Goal: Information Seeking & Learning: Learn about a topic

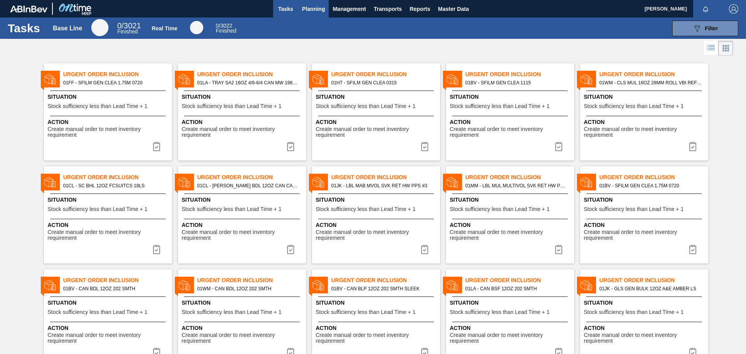
click at [312, 9] on span "Planning" at bounding box center [313, 8] width 23 height 9
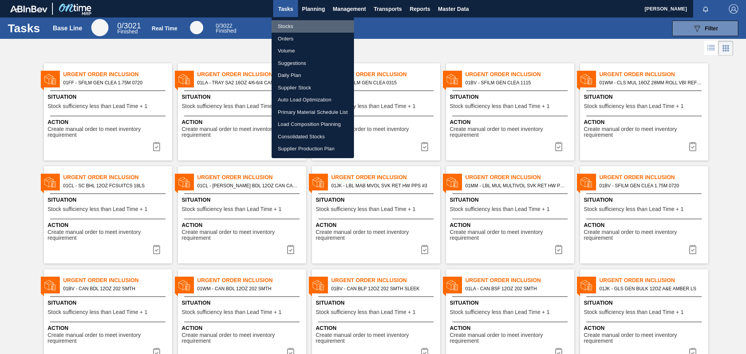
click at [285, 27] on li "Stocks" at bounding box center [313, 26] width 82 height 12
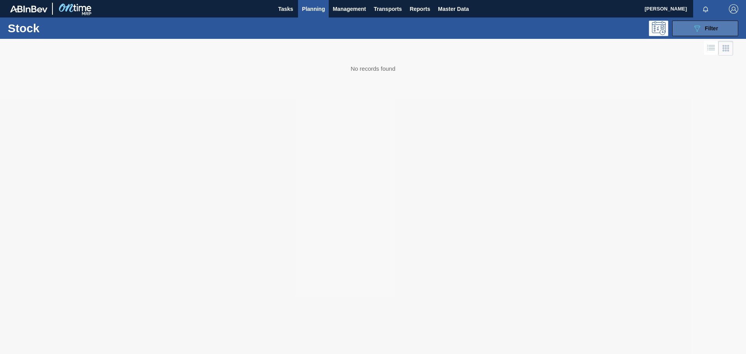
click at [723, 29] on button "089F7B8B-B2A5-4AFE-B5C0-19BA573D28AC Filter" at bounding box center [705, 29] width 66 height 16
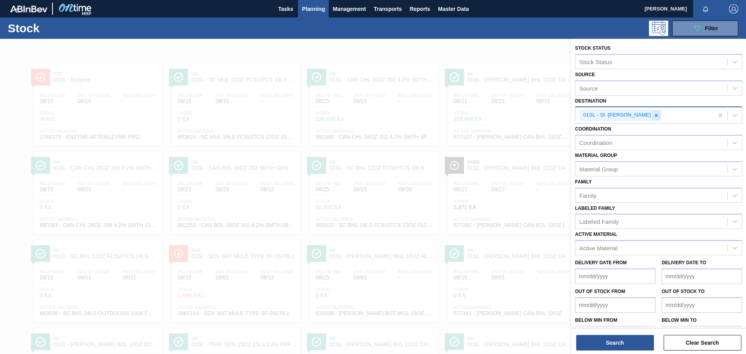
click at [654, 114] on icon at bounding box center [656, 115] width 5 height 5
click at [645, 114] on div "Destination" at bounding box center [652, 114] width 152 height 11
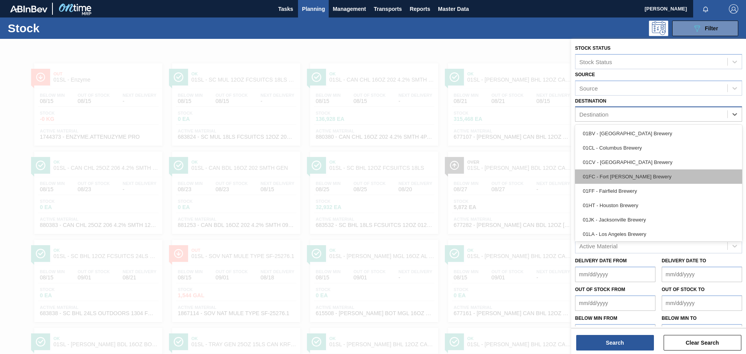
click at [633, 180] on div "01FC - Fort [PERSON_NAME] Brewery" at bounding box center [658, 176] width 167 height 14
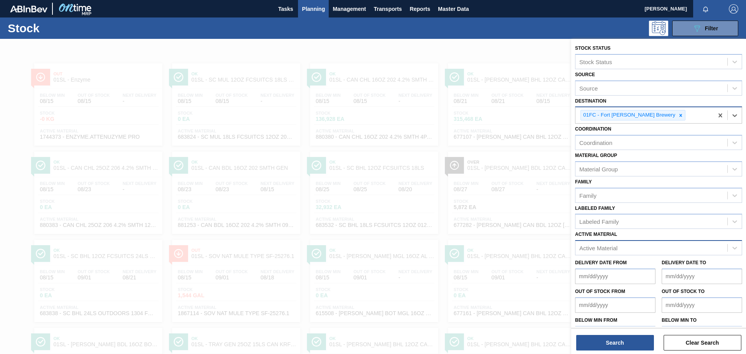
click at [598, 249] on div "Active Material" at bounding box center [599, 248] width 38 height 7
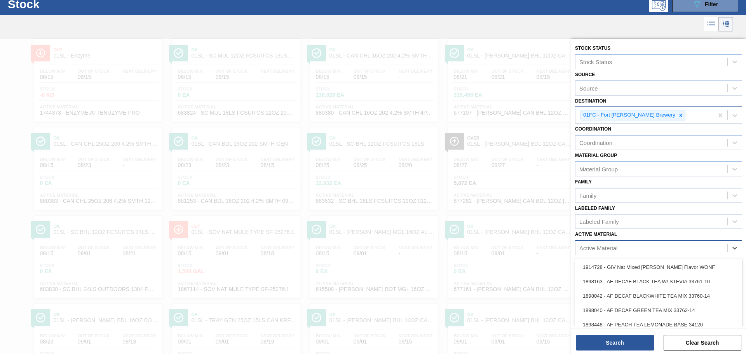
paste Material "730046"
type Material "730046"
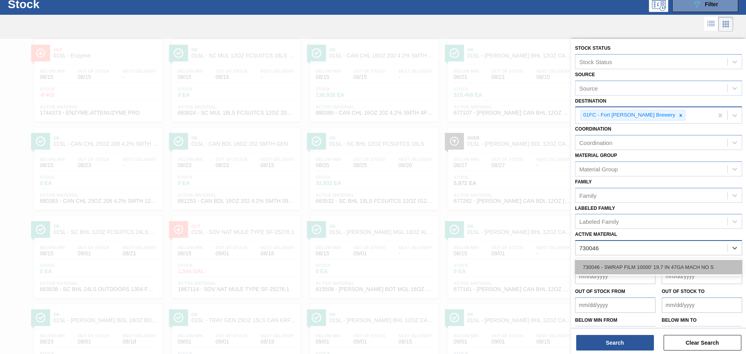
click at [605, 264] on div "730046 - SWRAP FILM 10000' 19.7 IN 47GA MACH NO S" at bounding box center [658, 267] width 167 height 14
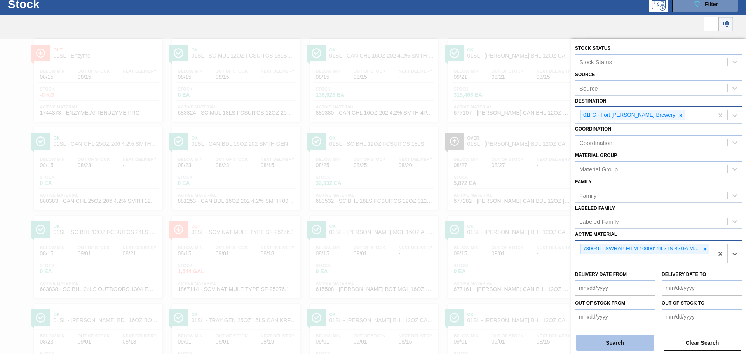
click at [625, 338] on button "Search" at bounding box center [615, 343] width 78 height 16
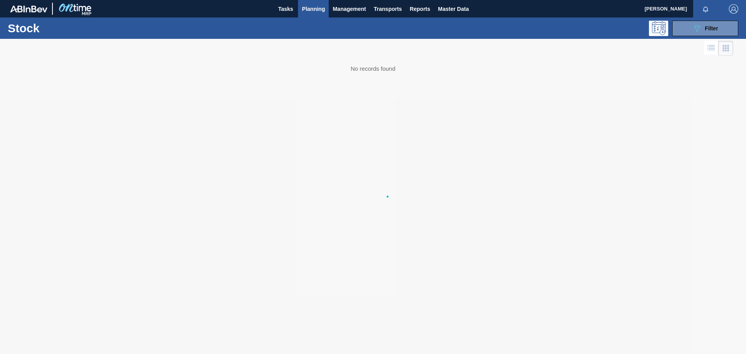
scroll to position [0, 0]
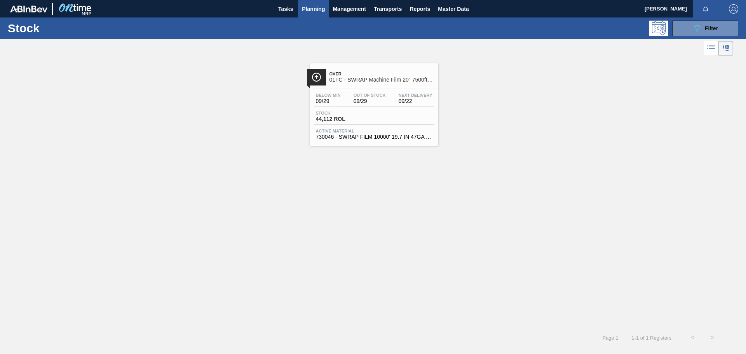
click at [624, 332] on div "Page : 1 1 - 1 of 1 Registers < >" at bounding box center [361, 337] width 722 height 19
click at [392, 61] on link "Over 01FC - SWRAP Machine Film 20" 7500ft 63 Gauge Below Min 09/29 Out Of Stock…" at bounding box center [373, 102] width 138 height 88
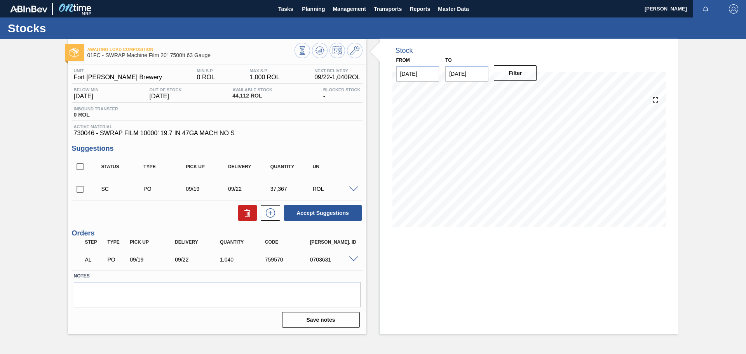
click at [353, 188] on span at bounding box center [353, 190] width 9 height 6
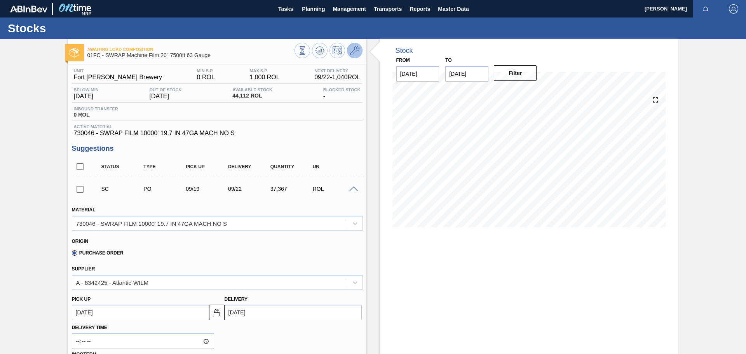
click at [358, 56] on button at bounding box center [355, 51] width 16 height 16
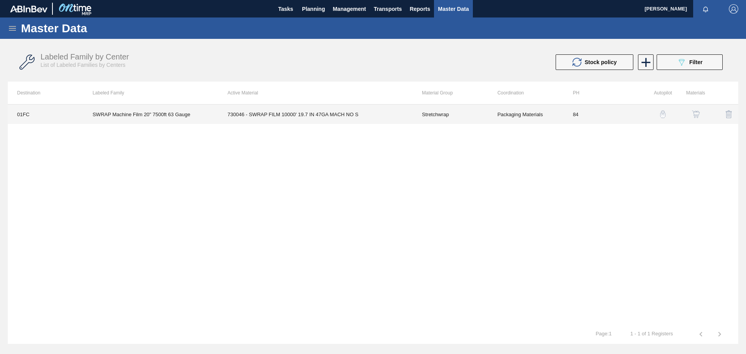
click at [575, 111] on td "84" at bounding box center [601, 114] width 75 height 19
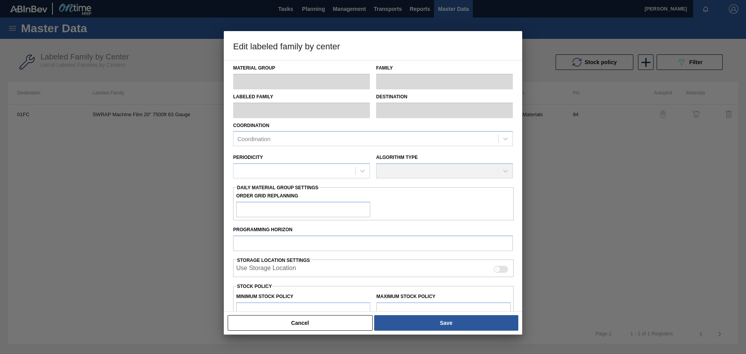
type input "Stretchwrap"
type input "SWRAP Machine Film 20" 7500ft 63 Gauge"
type input "01FC - Fort [PERSON_NAME] Brewery"
type input "84"
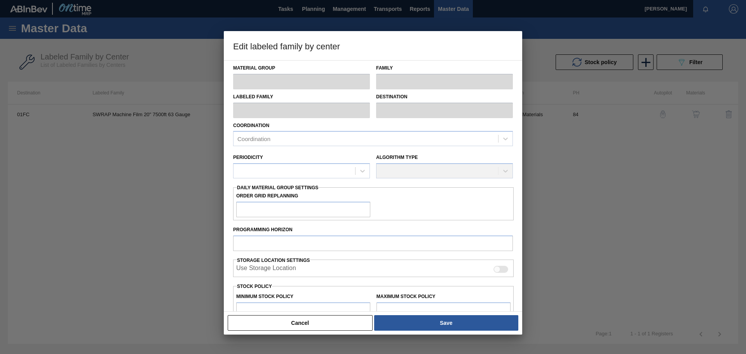
type input "0"
type input "1,000"
type input "0"
checkbox input "true"
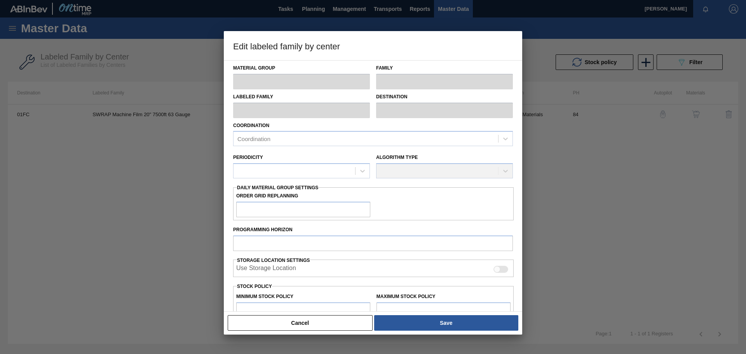
checkbox input "true"
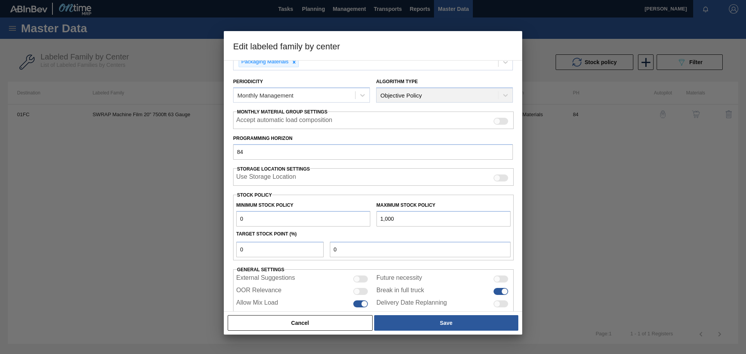
scroll to position [94, 0]
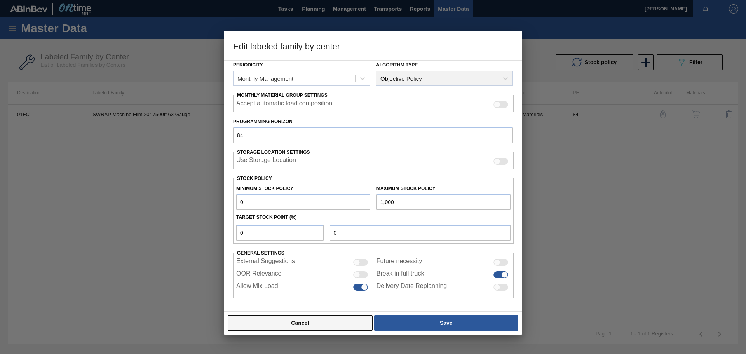
click at [293, 327] on button "Cancel" at bounding box center [300, 323] width 145 height 16
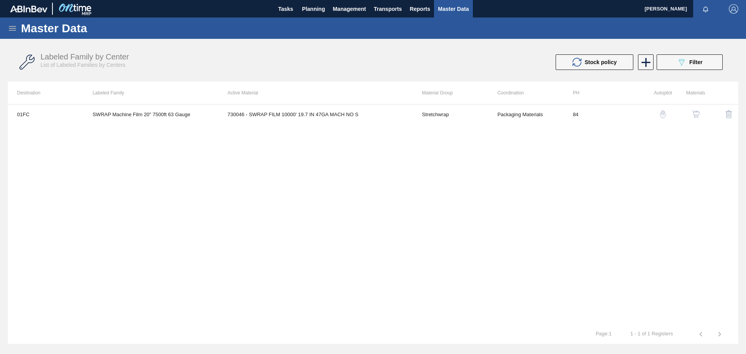
click at [700, 117] on div "button" at bounding box center [696, 114] width 9 height 8
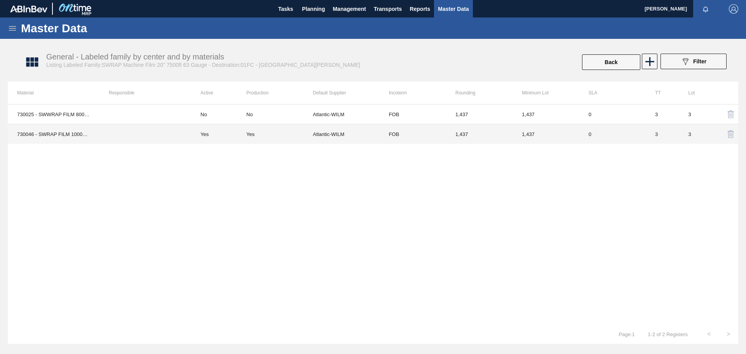
click at [141, 127] on td at bounding box center [146, 134] width 92 height 20
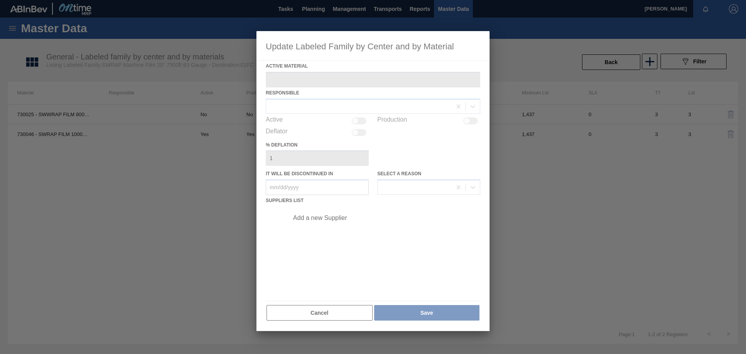
type Material "730046 - SWRAP FILM 10000' 19.7 IN 47GA MACH NO S"
checkbox input "true"
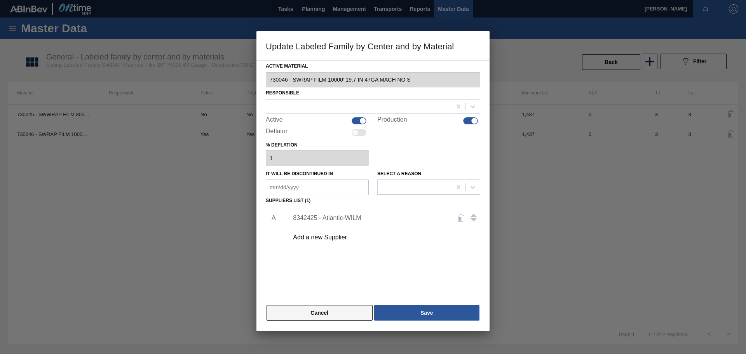
click at [296, 315] on button "Cancel" at bounding box center [320, 313] width 106 height 16
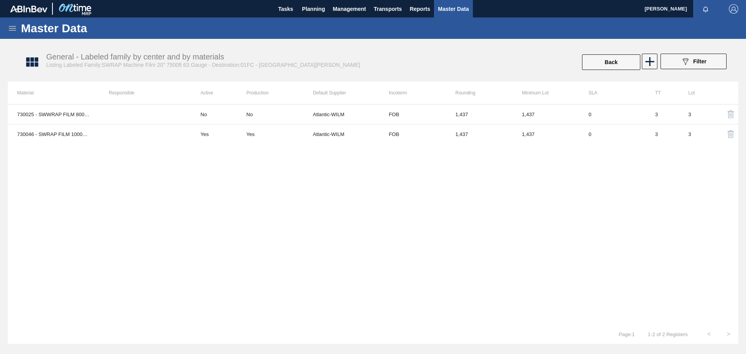
click at [12, 30] on icon at bounding box center [12, 28] width 9 height 9
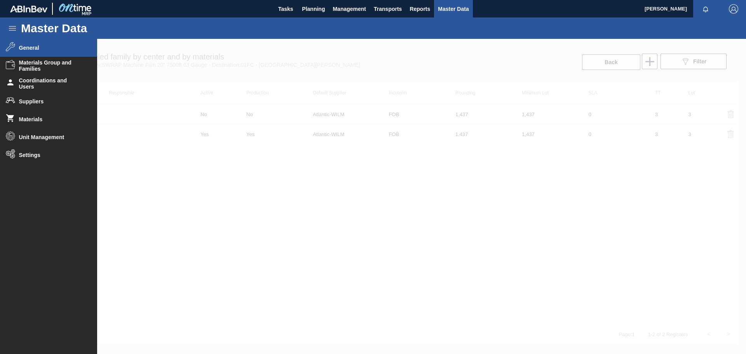
click at [19, 44] on li "General" at bounding box center [48, 48] width 97 height 18
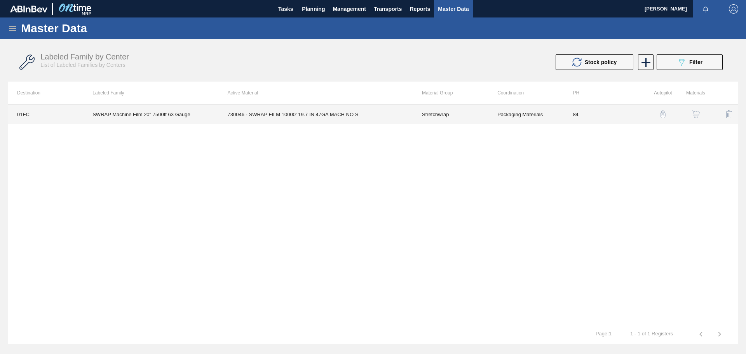
click at [375, 111] on td "730046 - SWRAP FILM 10000' 19.7 IN 47GA MACH NO S" at bounding box center [315, 114] width 194 height 19
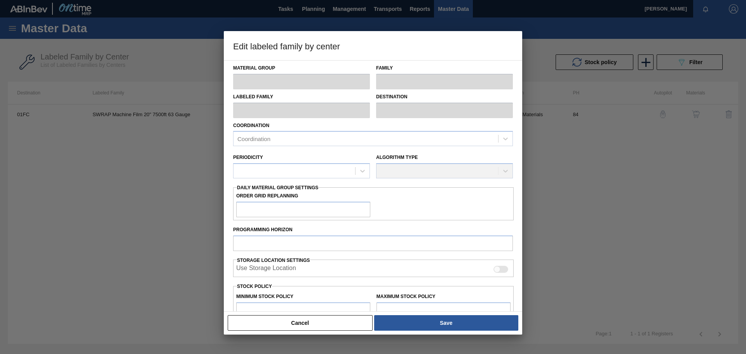
type input "Stretchwrap"
type input "SWRAP Machine Film 20" 7500ft 63 Gauge"
type input "01FC - Fort [PERSON_NAME] Brewery"
type input "84"
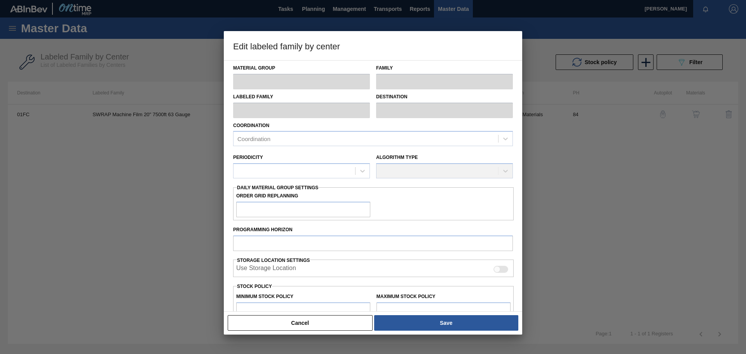
type input "0"
type input "1,000"
type input "0"
checkbox input "true"
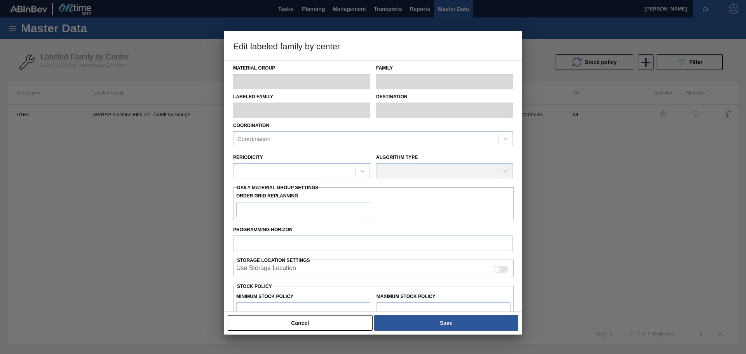
checkbox input "true"
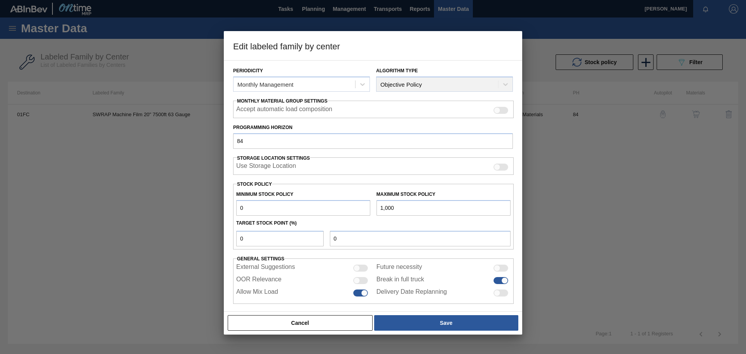
scroll to position [94, 0]
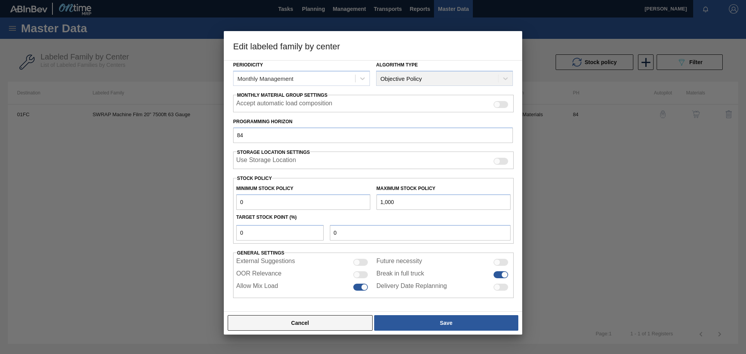
click at [289, 320] on button "Cancel" at bounding box center [300, 323] width 145 height 16
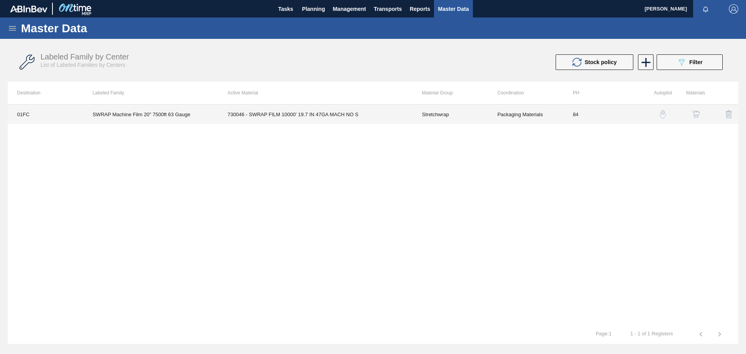
click at [115, 112] on td "SWRAP Machine Film 20" 7500ft 63 Gauge" at bounding box center [150, 114] width 135 height 19
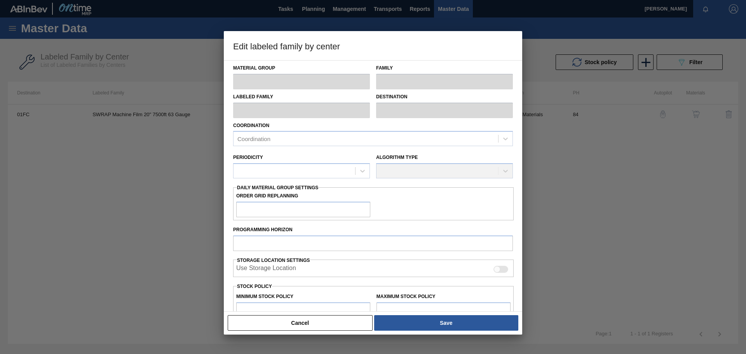
type input "Stretchwrap"
type input "SWRAP Machine Film 20" 7500ft 63 Gauge"
type input "01FC - Fort [PERSON_NAME] Brewery"
type input "84"
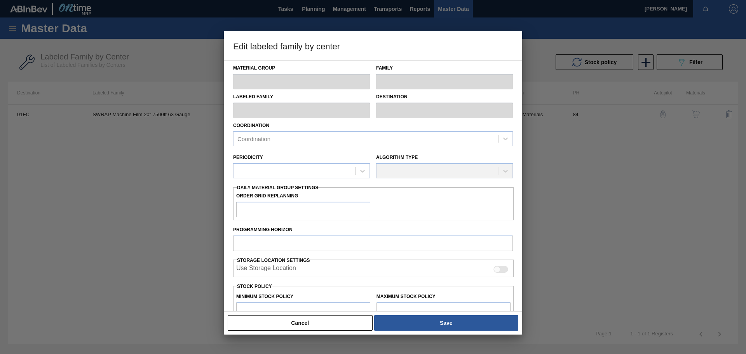
type input "0"
type input "1,000"
type input "0"
checkbox input "true"
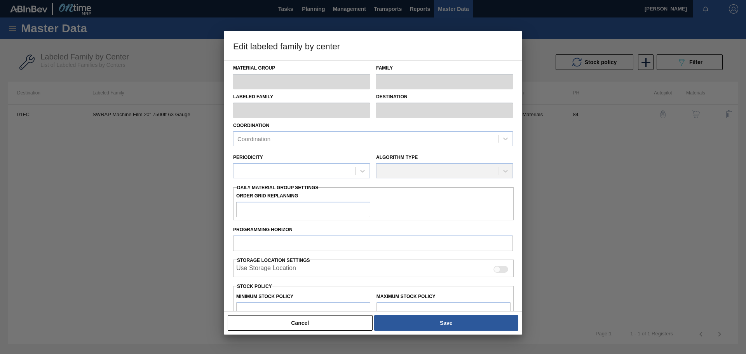
checkbox input "true"
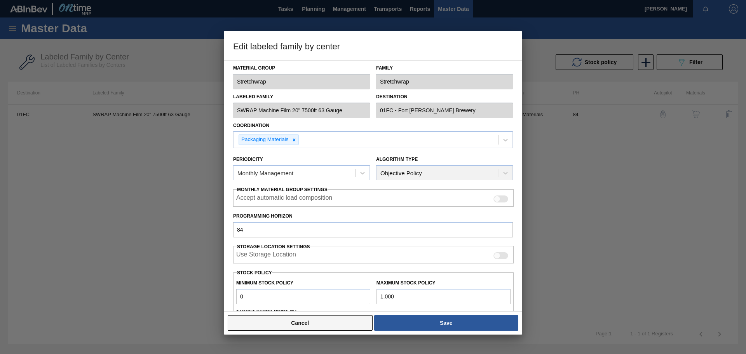
click at [311, 325] on button "Cancel" at bounding box center [300, 323] width 145 height 16
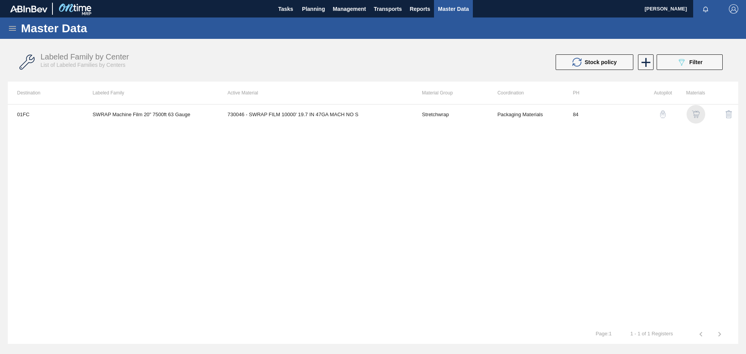
click at [698, 114] on img "button" at bounding box center [696, 114] width 8 height 8
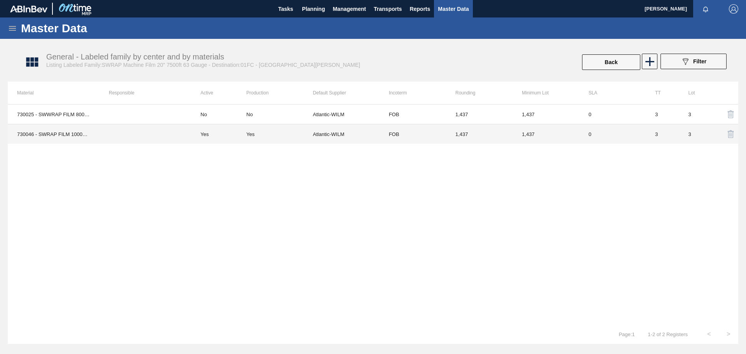
click at [218, 134] on td "Yes" at bounding box center [218, 134] width 55 height 20
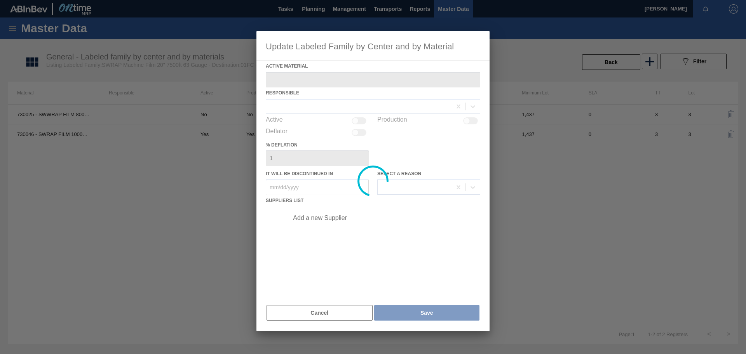
type Material "730046 - SWRAP FILM 10000' 19.7 IN 47GA MACH NO S"
checkbox input "true"
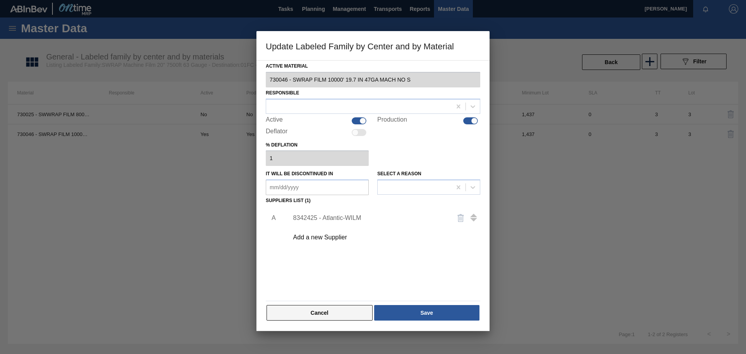
click at [321, 309] on button "Cancel" at bounding box center [320, 313] width 106 height 16
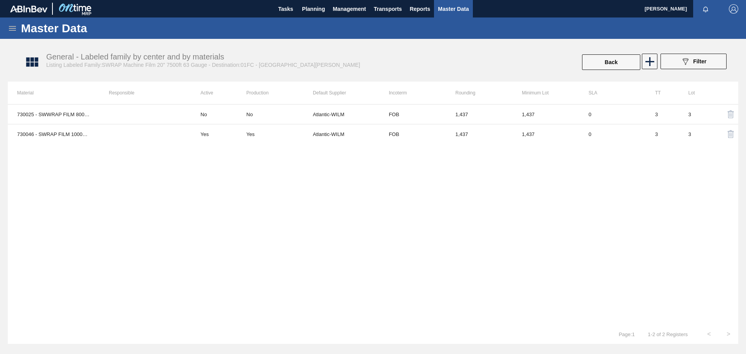
click at [14, 28] on icon at bounding box center [12, 28] width 7 height 5
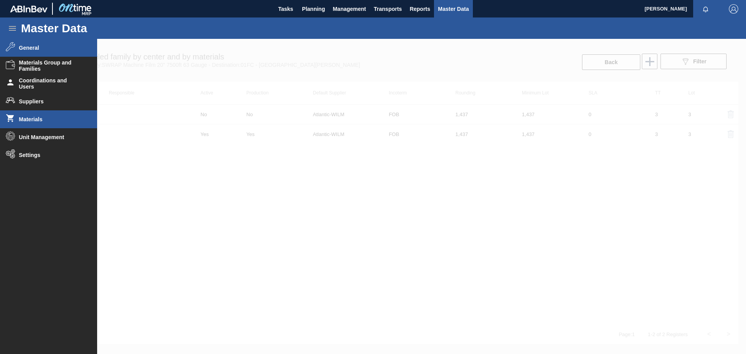
click at [45, 116] on li "Materials" at bounding box center [48, 119] width 97 height 18
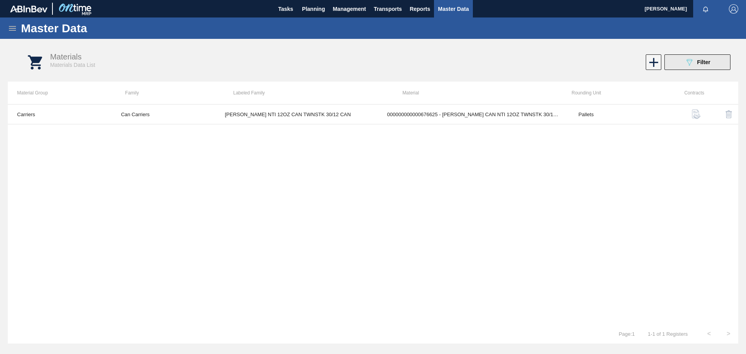
click at [706, 58] on div "089F7B8B-B2A5-4AFE-B5C0-19BA573D28AC Filter" at bounding box center [698, 62] width 26 height 9
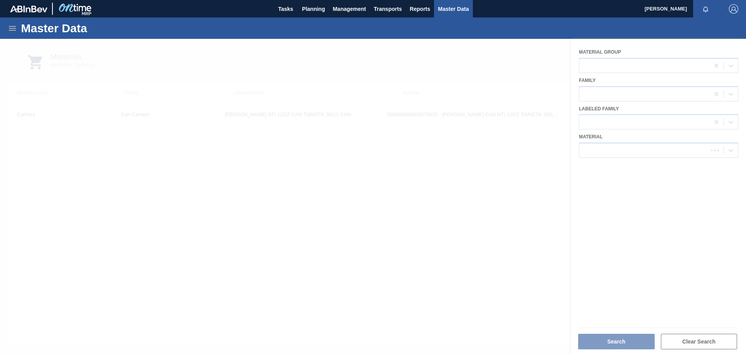
click at [8, 28] on icon at bounding box center [12, 28] width 9 height 9
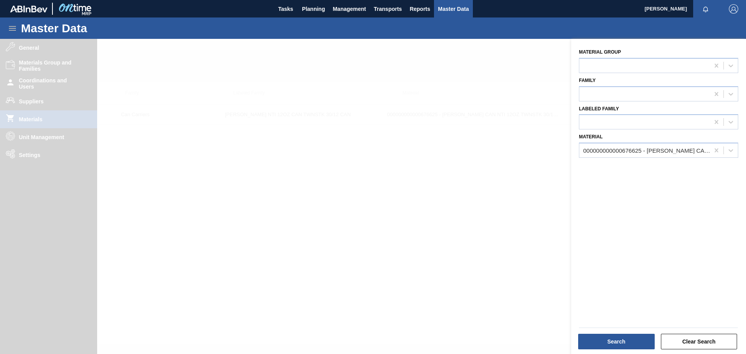
click at [11, 50] on div at bounding box center [373, 216] width 746 height 354
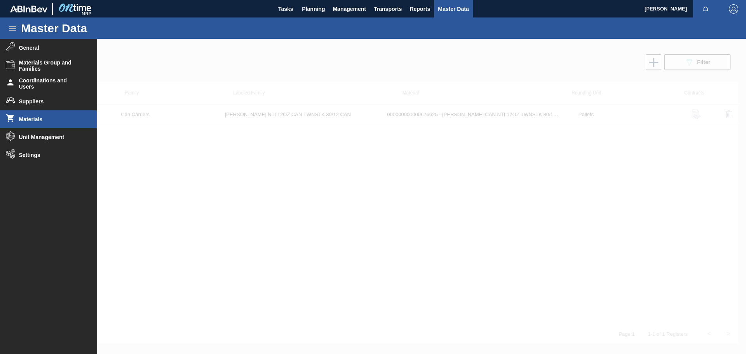
click at [26, 45] on span "General" at bounding box center [51, 48] width 64 height 6
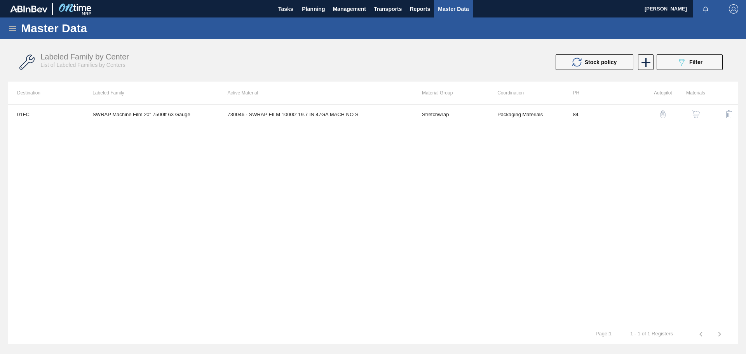
click at [12, 34] on div "Master Data" at bounding box center [373, 27] width 746 height 21
click at [13, 27] on icon at bounding box center [12, 28] width 9 height 9
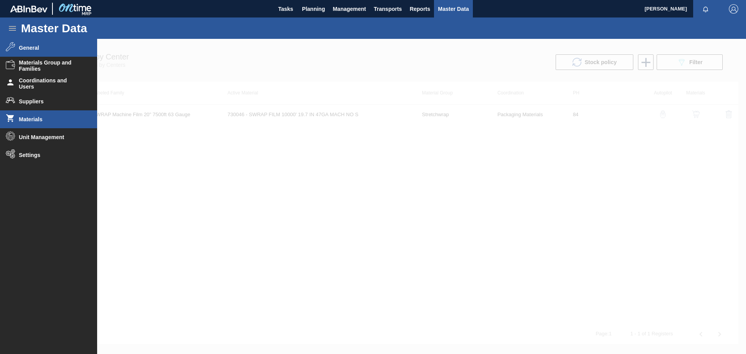
click at [26, 117] on span "Materials" at bounding box center [51, 119] width 64 height 6
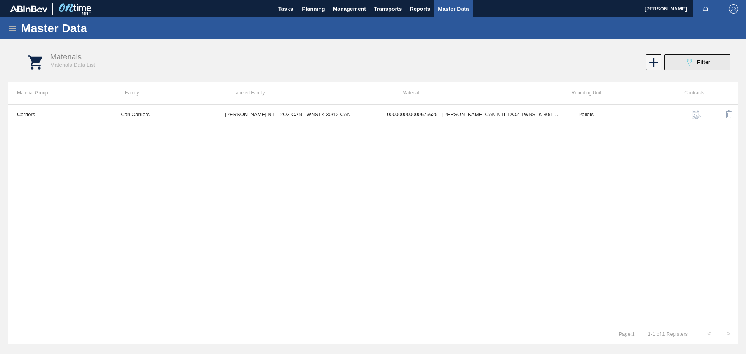
click at [716, 63] on button "089F7B8B-B2A5-4AFE-B5C0-19BA573D28AC Filter" at bounding box center [698, 62] width 66 height 16
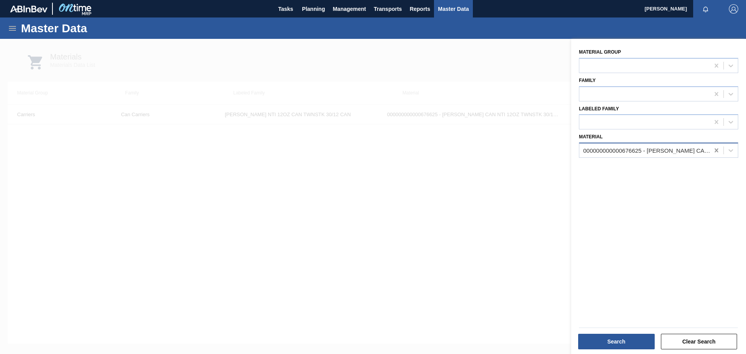
click at [715, 152] on icon at bounding box center [716, 150] width 3 height 4
click at [648, 69] on div at bounding box center [645, 65] width 130 height 11
type Group "stre"
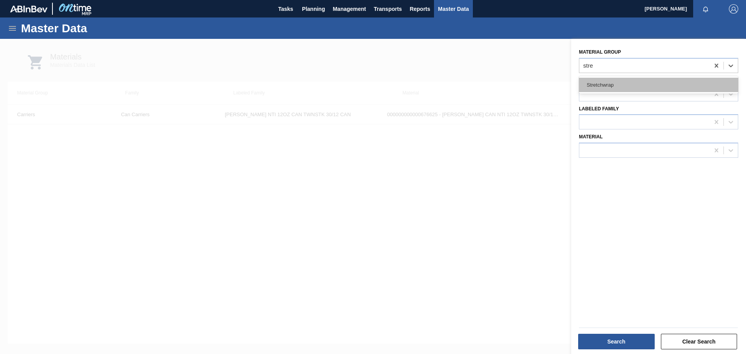
click at [625, 84] on div "Stretchwrap" at bounding box center [658, 85] width 159 height 14
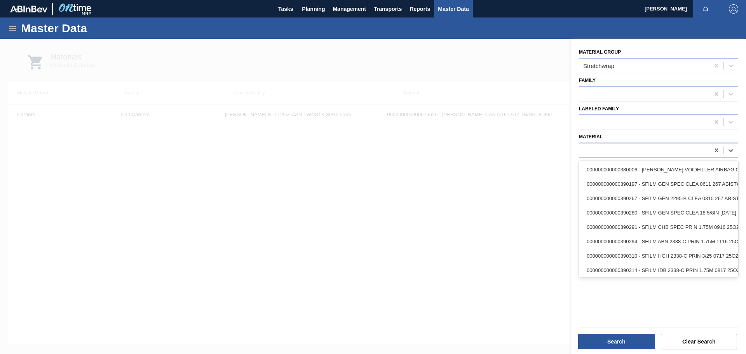
click at [620, 149] on div at bounding box center [645, 150] width 130 height 11
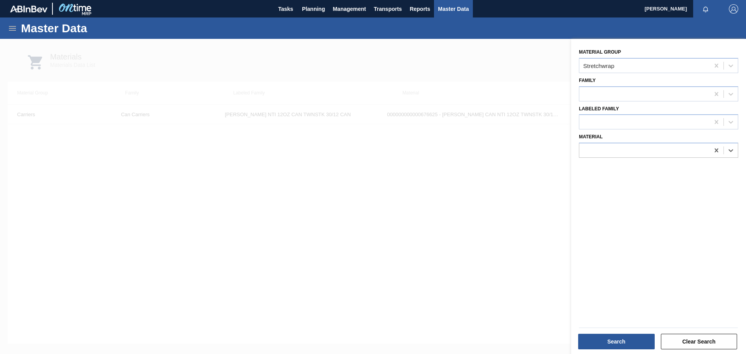
paste input "730046"
type input "730046"
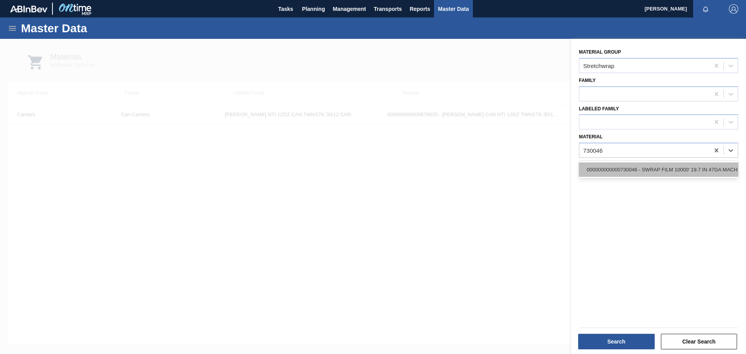
click at [663, 166] on div "000000000000730046 - SWRAP FILM 10000' 19.7 IN 47GA MACH NO S" at bounding box center [658, 169] width 159 height 14
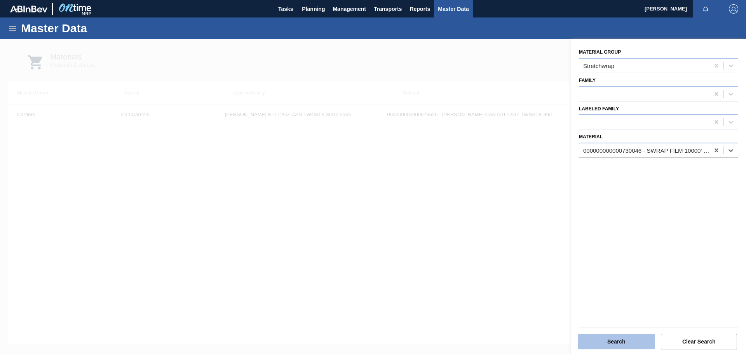
click at [633, 340] on button "Search" at bounding box center [616, 342] width 77 height 16
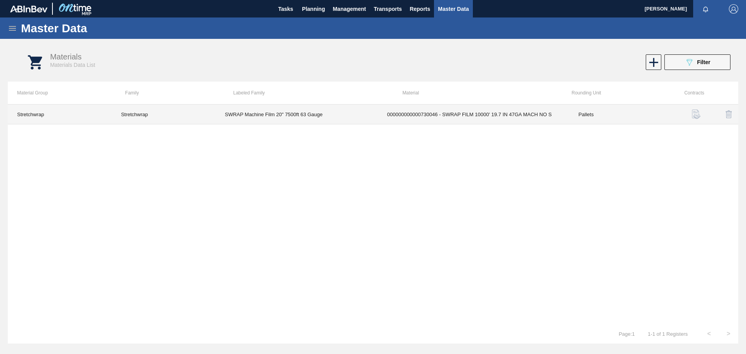
click at [309, 116] on td "SWRAP Machine Film 20" 7500ft 63 Gauge" at bounding box center [297, 115] width 162 height 20
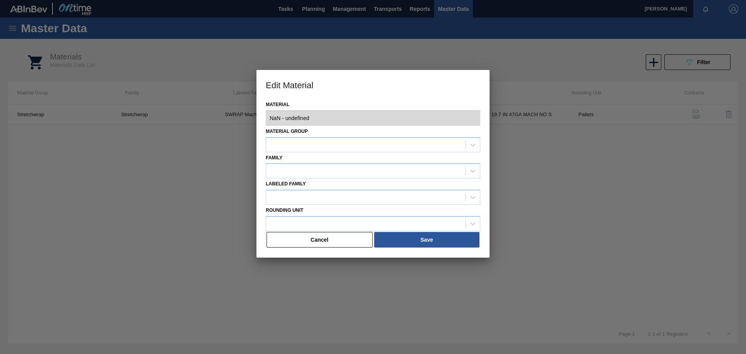
type input "730046 - 000000000000730046 - SWRAP FILM 10000' 19.7 IN 47GA MACH NO S"
click at [300, 240] on button "Cancel" at bounding box center [320, 240] width 106 height 16
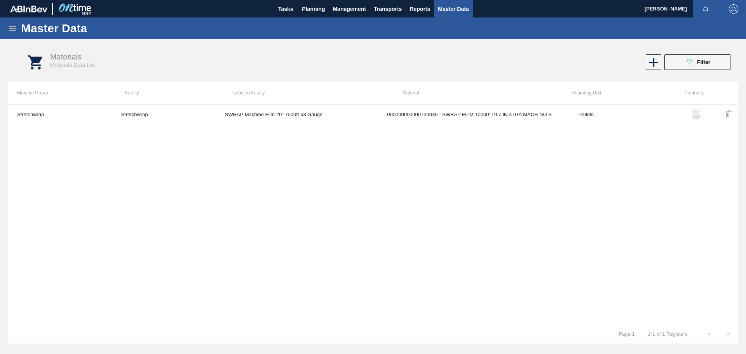
click at [699, 117] on img "button" at bounding box center [696, 114] width 9 height 9
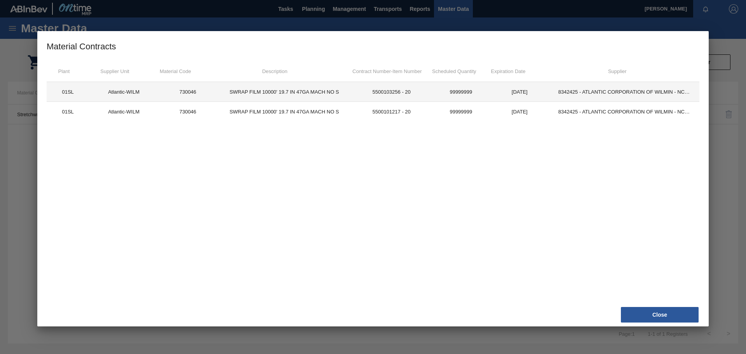
click at [240, 94] on td "SWRAP FILM 10000' 19.7 IN 47GA MACH NO S" at bounding box center [284, 92] width 134 height 20
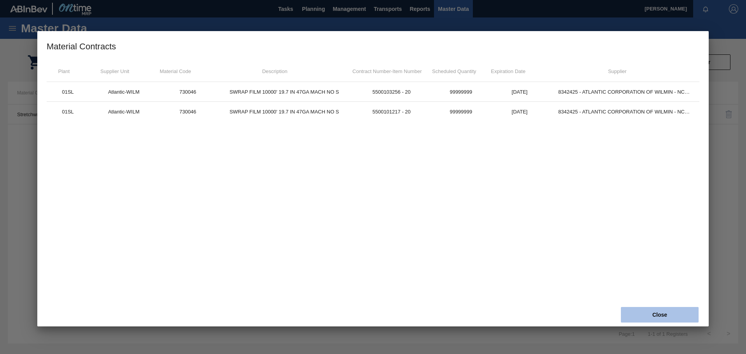
click at [677, 317] on button "Close" at bounding box center [660, 315] width 78 height 16
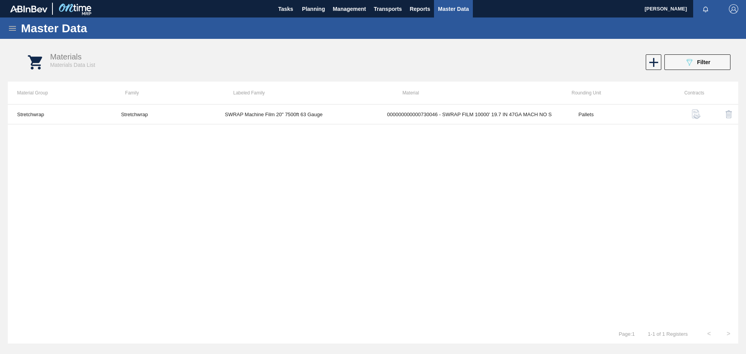
click at [14, 28] on icon at bounding box center [12, 28] width 9 height 9
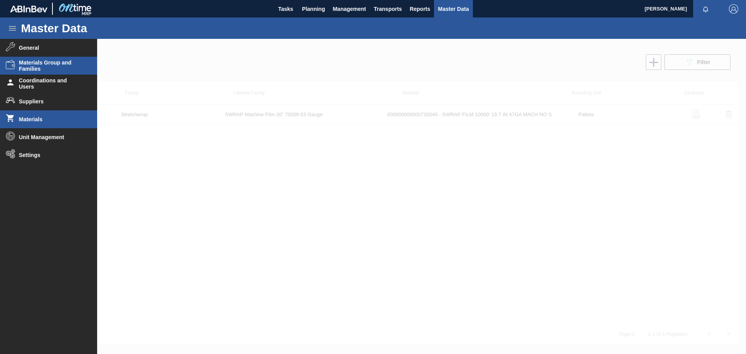
click at [53, 66] on span "Materials Group and Families" at bounding box center [51, 65] width 64 height 12
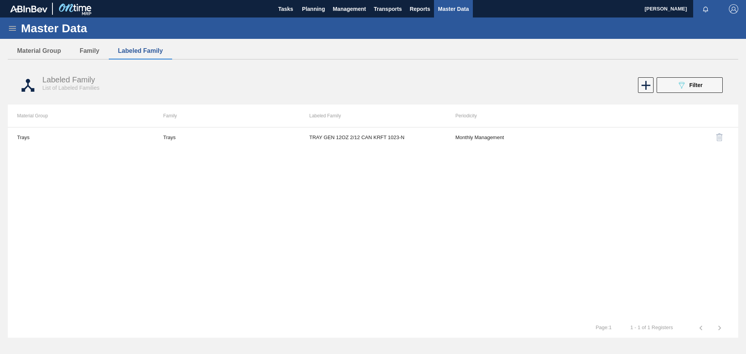
click at [9, 28] on icon at bounding box center [12, 28] width 9 height 9
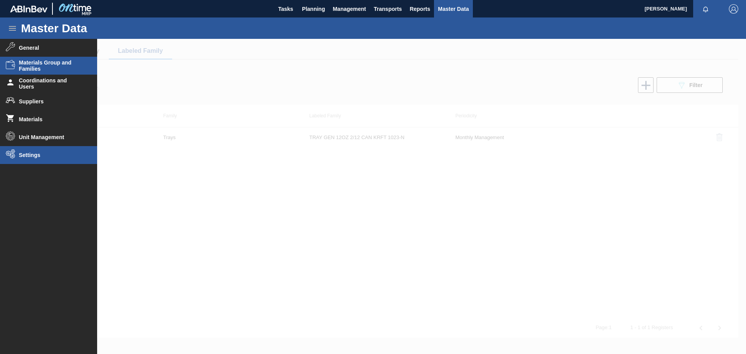
click at [35, 159] on li "Settings" at bounding box center [48, 155] width 97 height 18
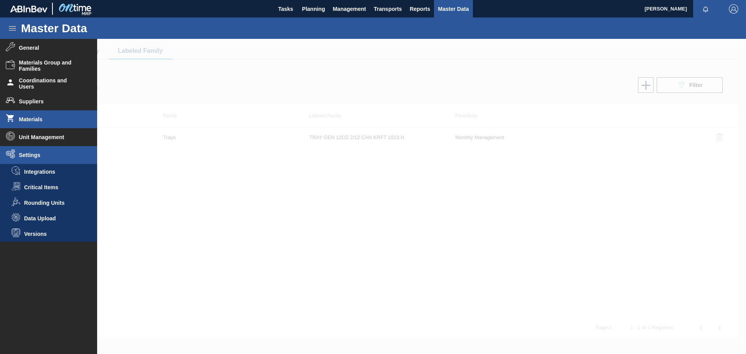
click at [49, 119] on span "Materials" at bounding box center [51, 119] width 64 height 6
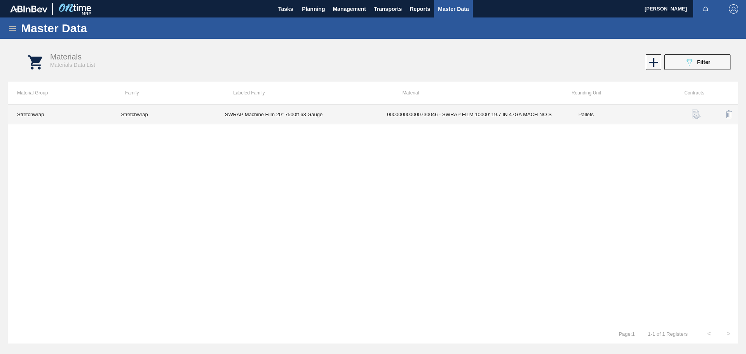
click at [49, 119] on td "Stretchwrap" at bounding box center [60, 115] width 104 height 20
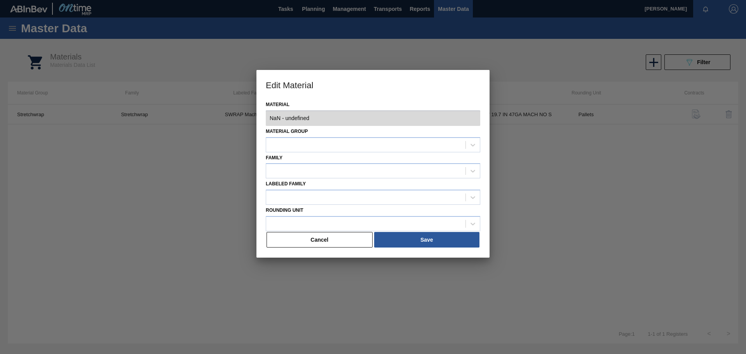
type input "730046 - 000000000000730046 - SWRAP FILM 10000' 19.7 IN 47GA MACH NO S"
click at [309, 246] on button "Cancel" at bounding box center [320, 240] width 106 height 16
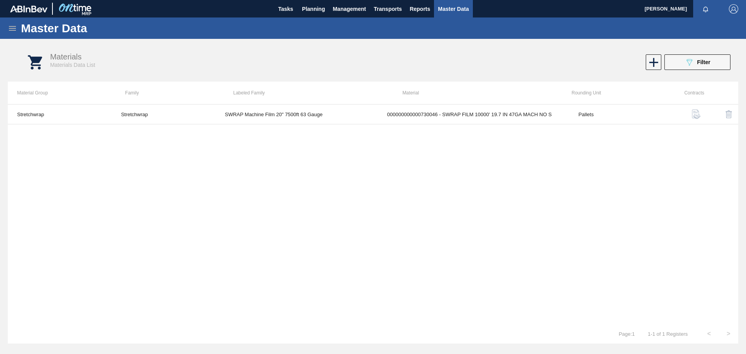
click at [1, 28] on div "Master Data" at bounding box center [373, 27] width 746 height 21
click at [9, 27] on icon at bounding box center [12, 28] width 9 height 9
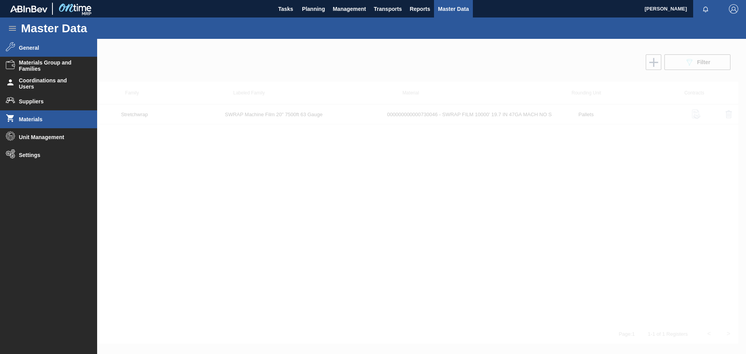
click at [68, 50] on span "General" at bounding box center [51, 48] width 64 height 6
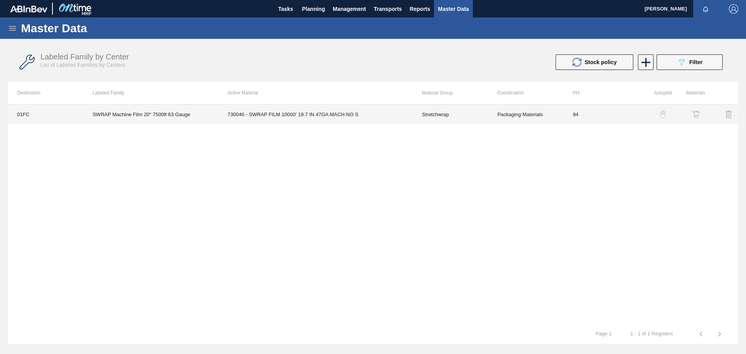
click at [536, 115] on td "Packaging Materials" at bounding box center [525, 114] width 75 height 19
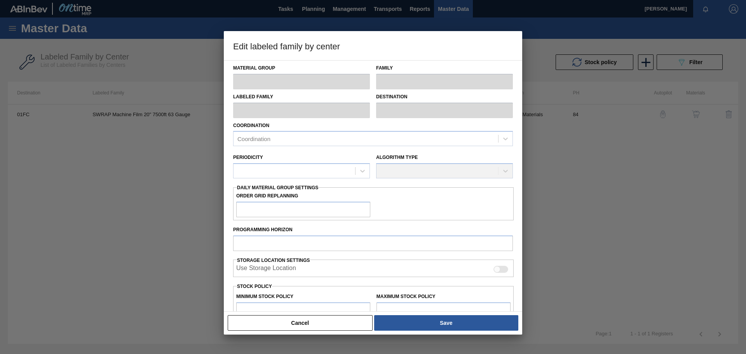
type input "Stretchwrap"
type input "SWRAP Machine Film 20" 7500ft 63 Gauge"
type input "01FC - Fort [PERSON_NAME] Brewery"
type input "84"
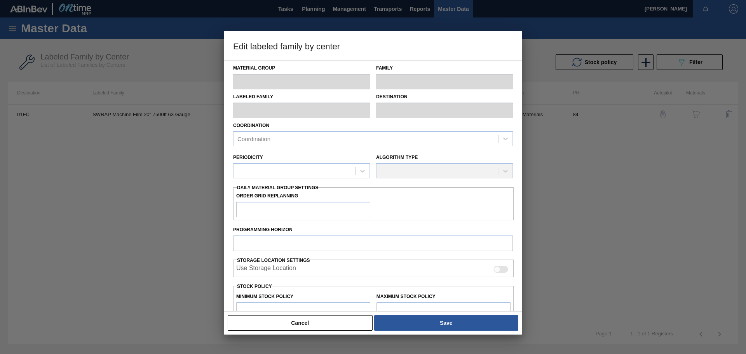
type input "0"
type input "1,000"
type input "0"
checkbox input "true"
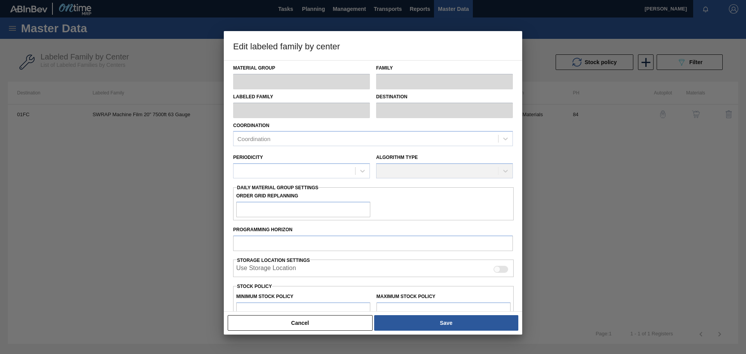
checkbox input "true"
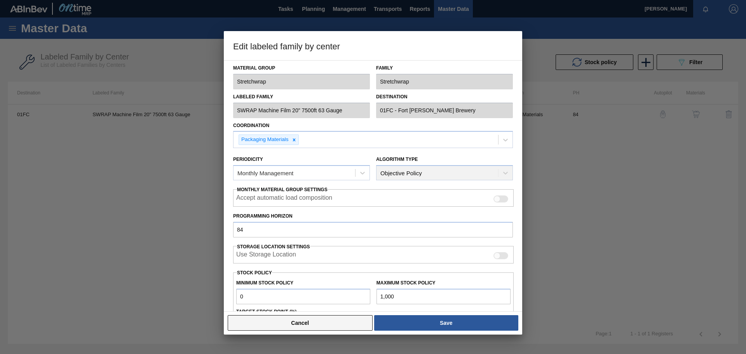
click at [292, 323] on button "Cancel" at bounding box center [300, 323] width 145 height 16
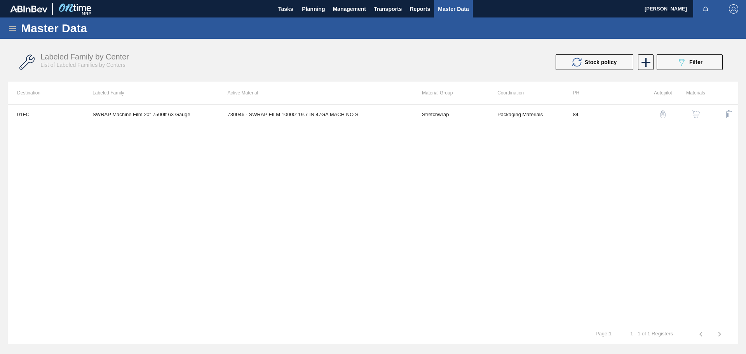
click at [695, 113] on img "button" at bounding box center [696, 114] width 8 height 8
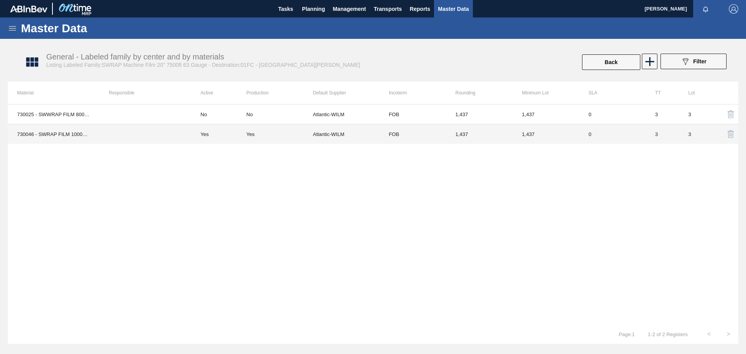
click at [267, 138] on td "Yes" at bounding box center [279, 134] width 66 height 20
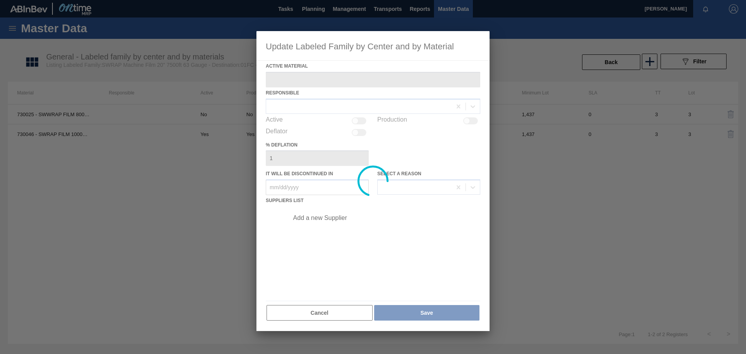
type Material "730046 - SWRAP FILM 10000' 19.7 IN 47GA MACH NO S"
checkbox input "true"
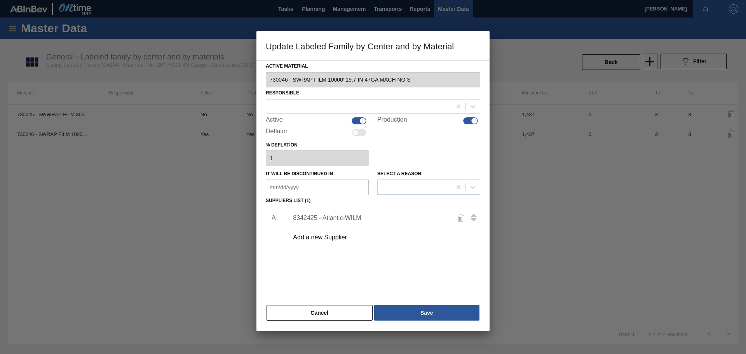
click at [318, 220] on div "8342425 - Atlantic-WILM" at bounding box center [369, 218] width 152 height 7
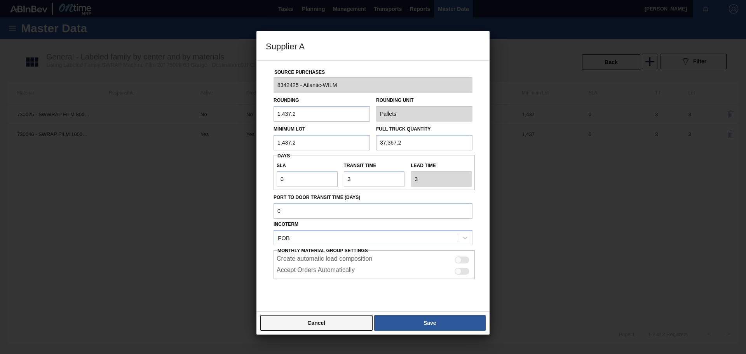
click at [290, 330] on button "Cancel" at bounding box center [316, 323] width 112 height 16
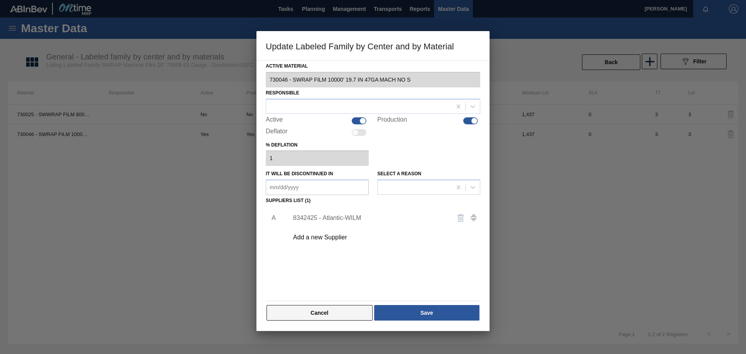
click at [285, 320] on button "Cancel" at bounding box center [320, 313] width 106 height 16
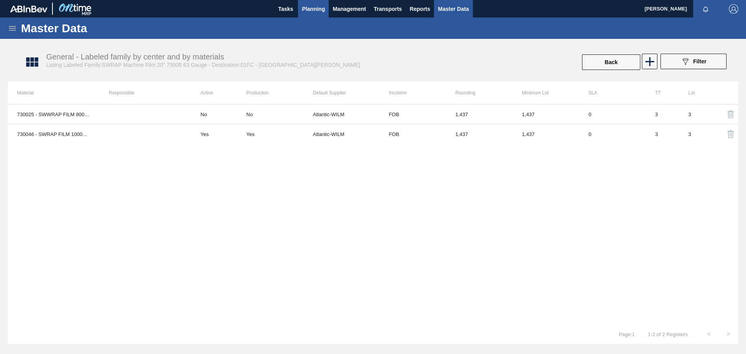
click at [316, 8] on span "Planning" at bounding box center [313, 8] width 23 height 9
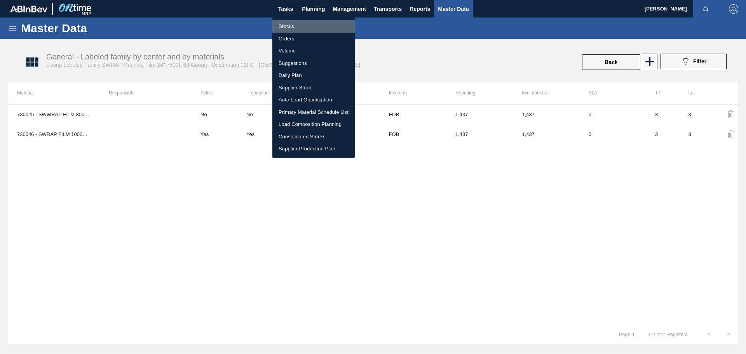
click at [298, 26] on li "Stocks" at bounding box center [313, 26] width 82 height 12
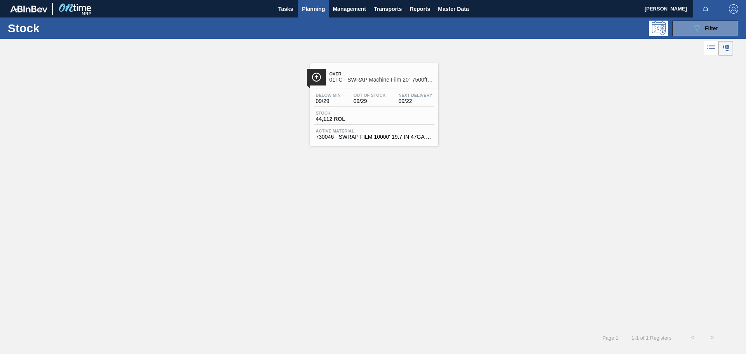
click at [396, 87] on div "Over 01FC - SWRAP Machine Film 20" 7500ft 63 Gauge Below Min 09/29 Out Of Stock…" at bounding box center [374, 104] width 128 height 82
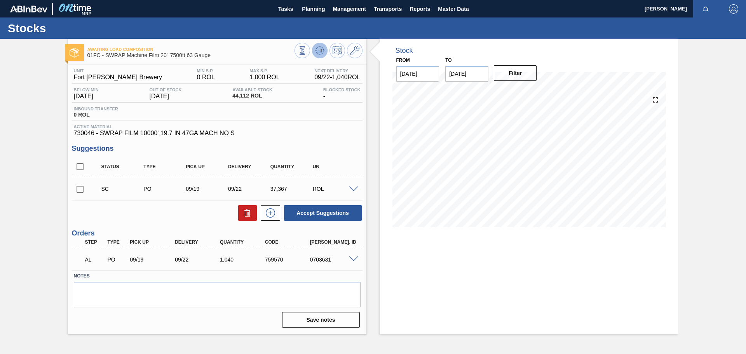
click at [305, 47] on icon at bounding box center [302, 46] width 5 height 1
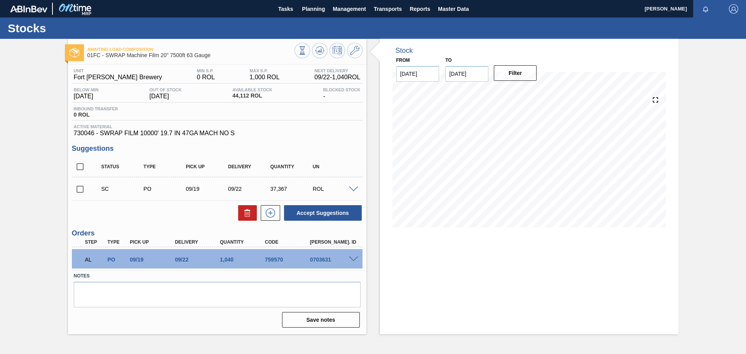
click at [26, 269] on div "Awaiting Load Composition 01FC - SWRAP Machine Film 20" 7500ft 63 Gauge Unit Fo…" at bounding box center [373, 186] width 746 height 295
click at [354, 263] on div "AL PO 09/19 09/22 1,040 759570 0703631" at bounding box center [217, 258] width 291 height 19
click at [354, 258] on span at bounding box center [353, 260] width 9 height 6
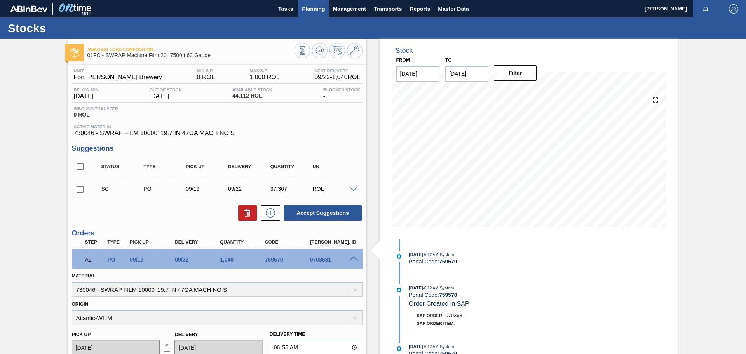
click at [318, 7] on span "Planning" at bounding box center [313, 8] width 23 height 9
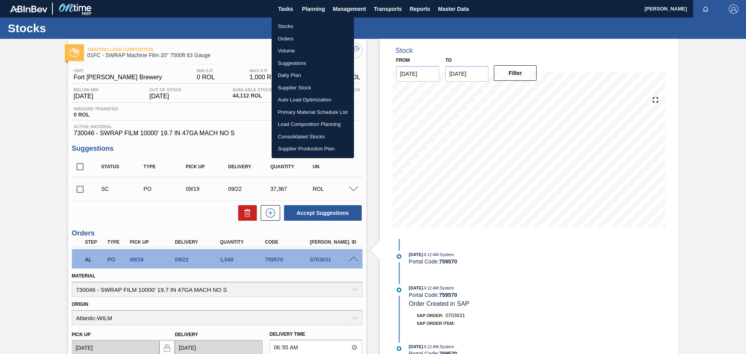
click at [462, 7] on div at bounding box center [373, 177] width 746 height 354
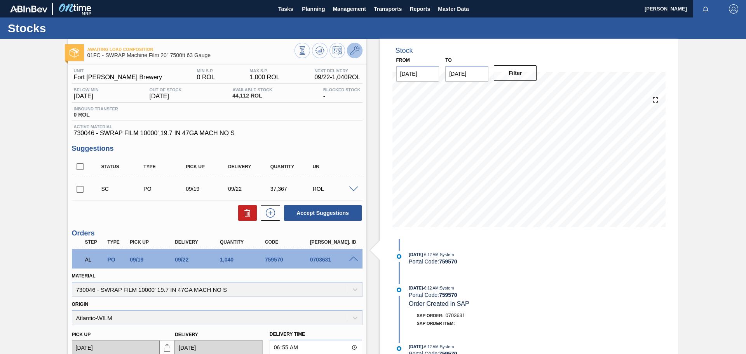
click at [360, 51] on button at bounding box center [355, 51] width 16 height 16
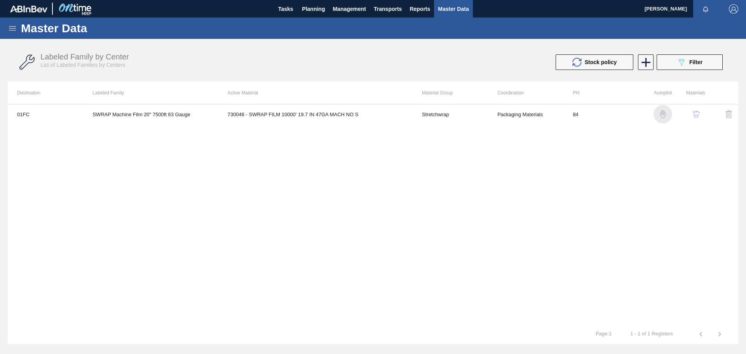
click at [663, 113] on img "button" at bounding box center [663, 114] width 8 height 8
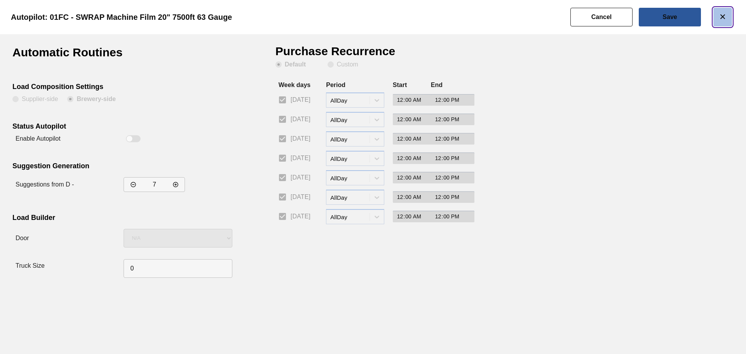
click at [726, 18] on icon "botão de ícone" at bounding box center [722, 16] width 9 height 9
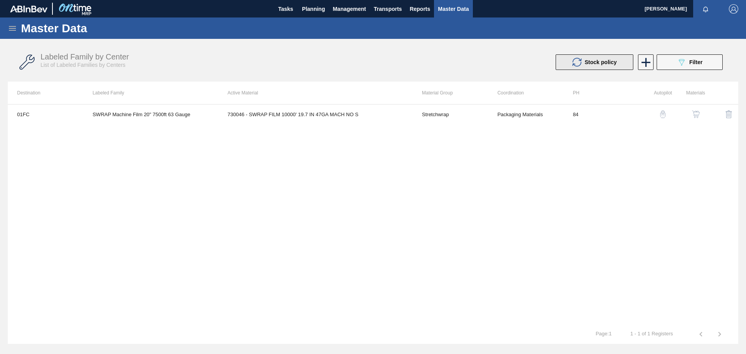
click at [604, 60] on span "Stock policy" at bounding box center [601, 62] width 32 height 6
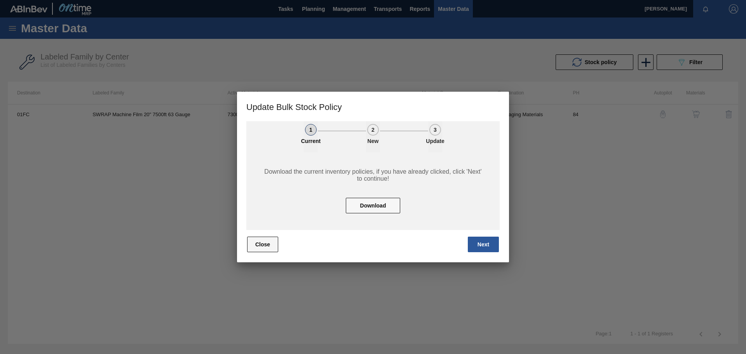
click at [270, 243] on button "Close" at bounding box center [262, 245] width 31 height 16
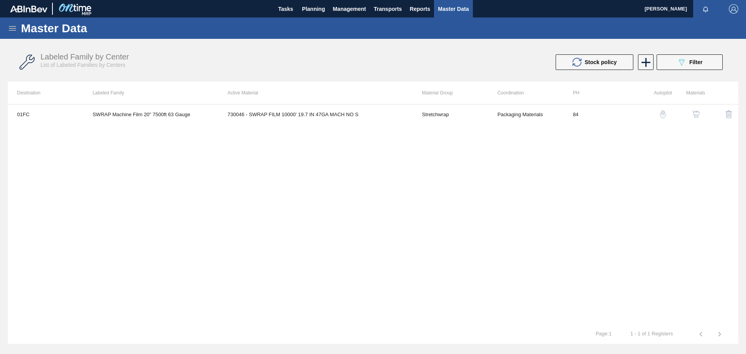
click at [702, 109] on button "button" at bounding box center [696, 114] width 19 height 19
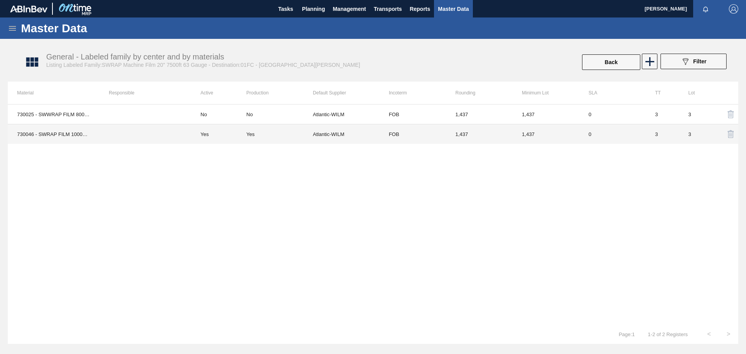
click at [402, 136] on td "FOB" at bounding box center [413, 134] width 66 height 20
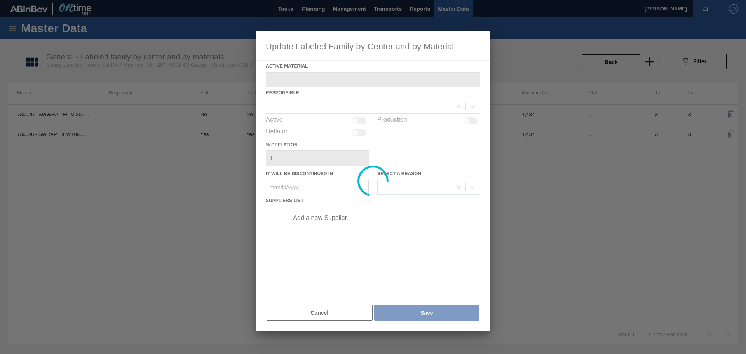
type Material "730046 - SWRAP FILM 10000' 19.7 IN 47GA MACH NO S"
checkbox input "true"
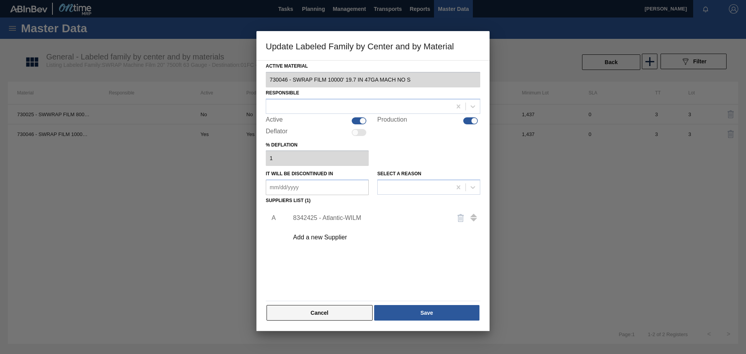
click at [290, 319] on button "Cancel" at bounding box center [320, 313] width 106 height 16
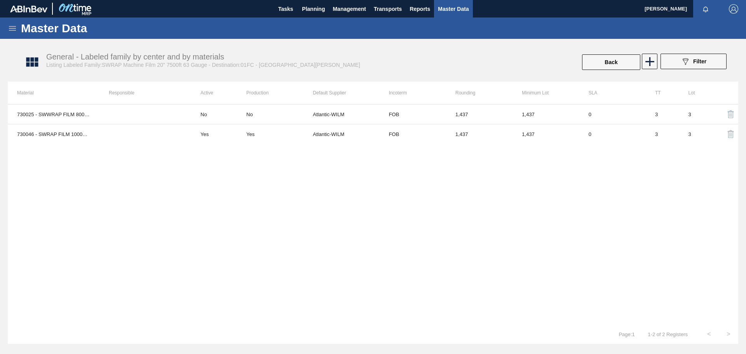
click at [13, 27] on icon at bounding box center [12, 28] width 9 height 9
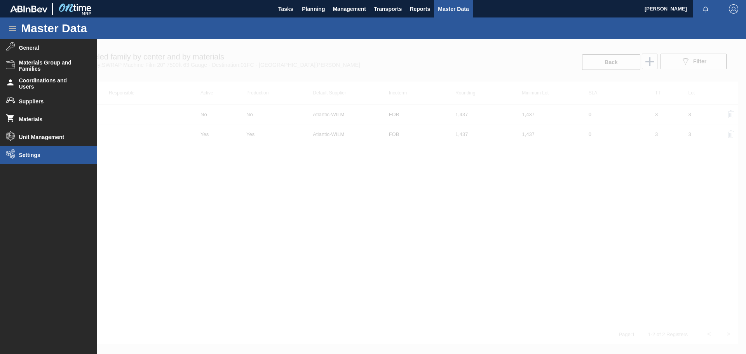
click at [43, 160] on li "Settings" at bounding box center [48, 155] width 97 height 18
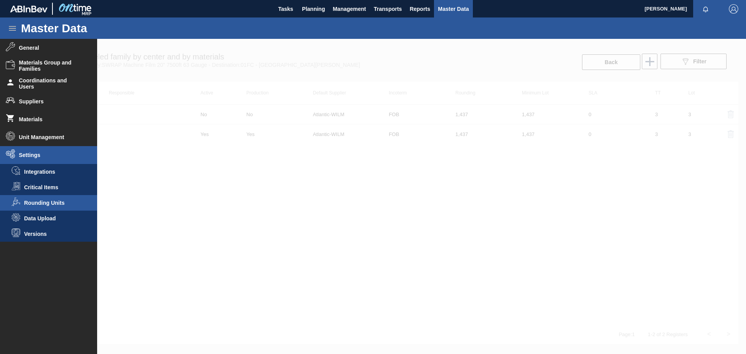
click at [48, 207] on li "Rounding Units" at bounding box center [48, 203] width 97 height 16
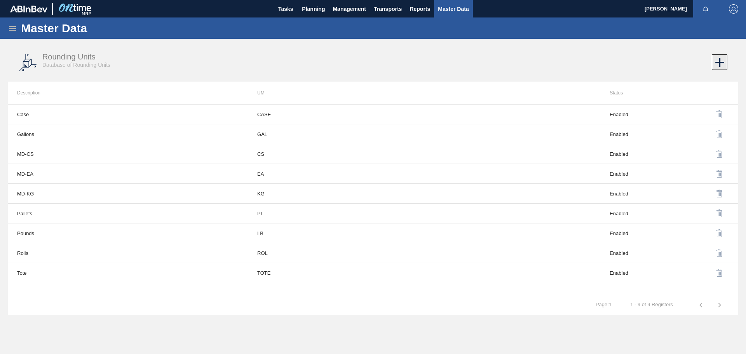
click at [718, 61] on icon at bounding box center [719, 62] width 15 height 15
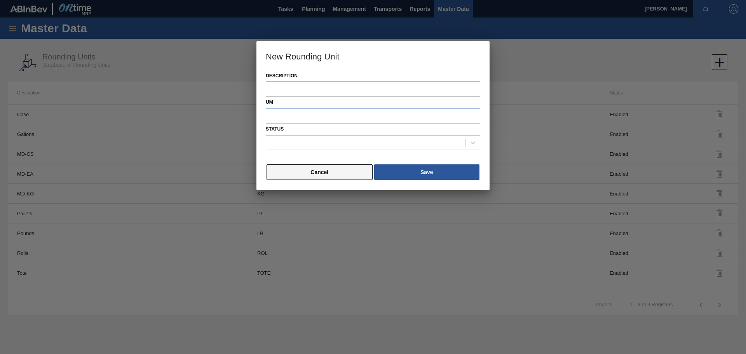
click at [292, 179] on button "Cancel" at bounding box center [320, 172] width 106 height 16
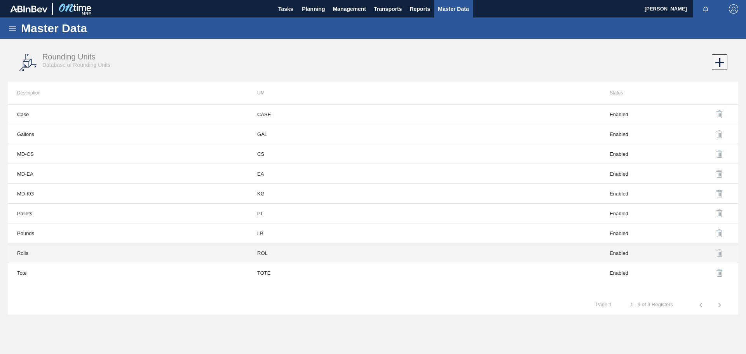
click at [132, 247] on td "Rolls" at bounding box center [132, 253] width 249 height 20
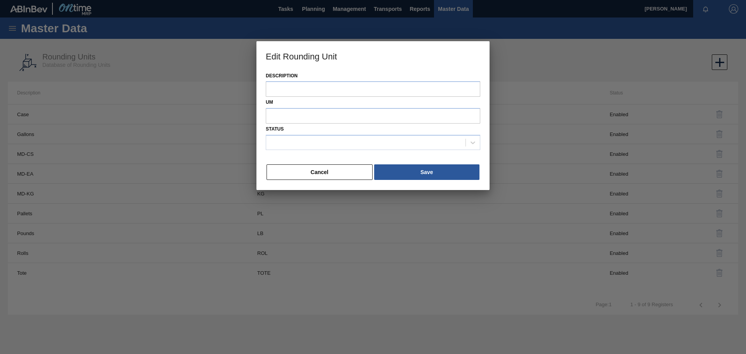
type input "Rolls"
type input "ROL"
click at [328, 169] on button "Cancel" at bounding box center [320, 172] width 106 height 16
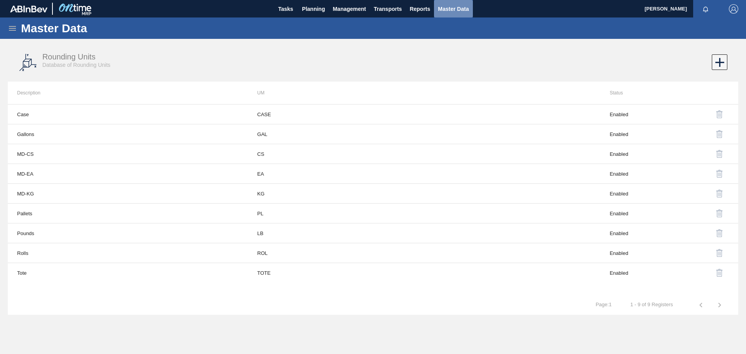
click at [456, 8] on span "Master Data" at bounding box center [453, 8] width 31 height 9
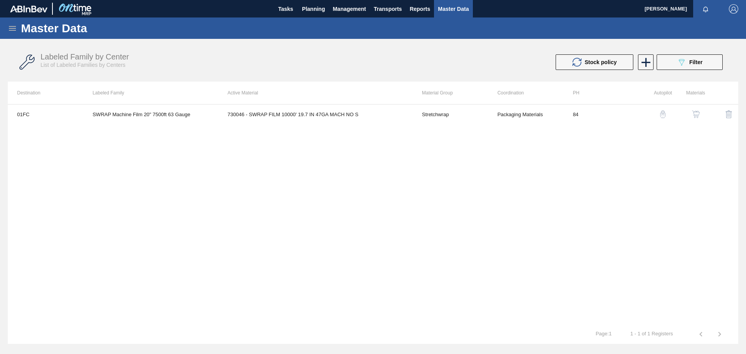
click at [16, 26] on icon at bounding box center [12, 28] width 7 height 5
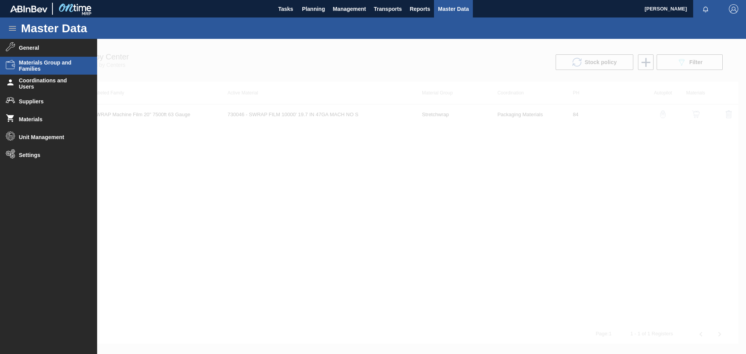
click at [47, 66] on span "Materials Group and Families" at bounding box center [51, 65] width 64 height 12
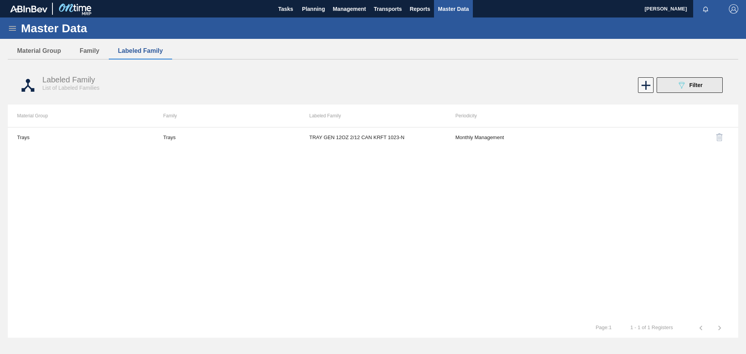
click at [683, 86] on icon "089F7B8B-B2A5-4AFE-B5C0-19BA573D28AC" at bounding box center [681, 84] width 9 height 9
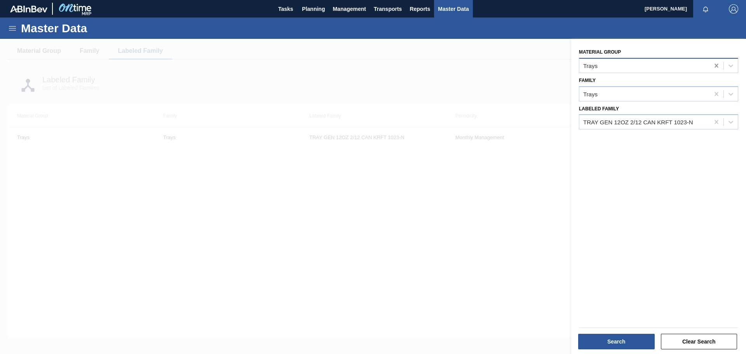
click at [717, 66] on icon at bounding box center [716, 66] width 3 height 4
click at [663, 64] on div at bounding box center [645, 65] width 130 height 11
type Group "st"
click at [636, 98] on div at bounding box center [645, 93] width 130 height 11
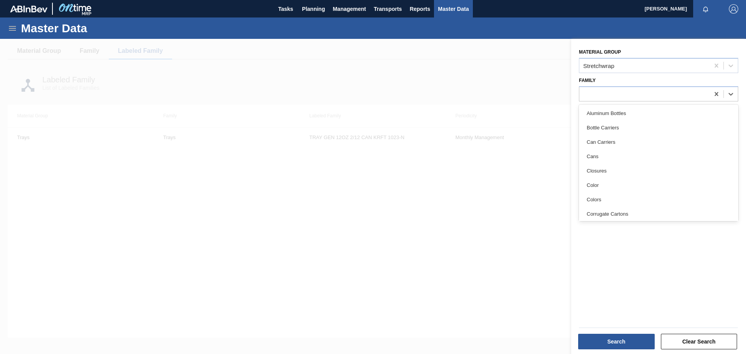
click at [590, 280] on div "Material Group Stretchwrap Family option Cans focused, 4 of 30. 30 results avai…" at bounding box center [658, 197] width 175 height 317
click at [626, 124] on div at bounding box center [645, 122] width 130 height 11
click at [638, 82] on div "Family" at bounding box center [658, 88] width 159 height 26
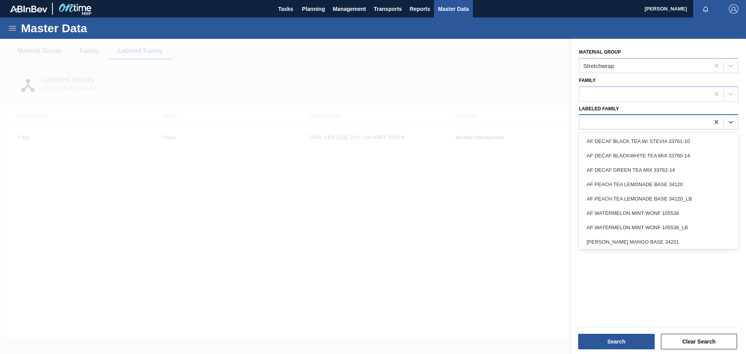
click at [615, 120] on div at bounding box center [645, 122] width 130 height 11
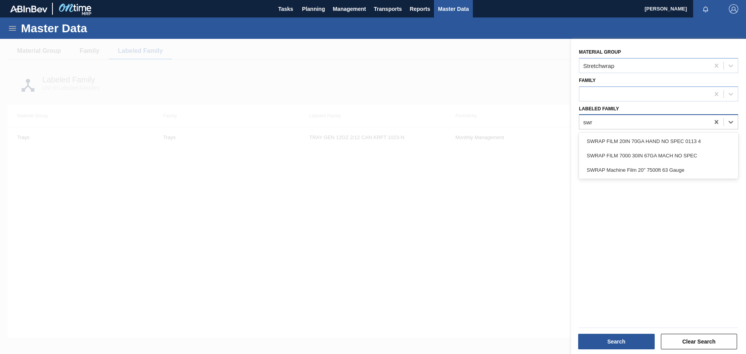
type Family "swra"
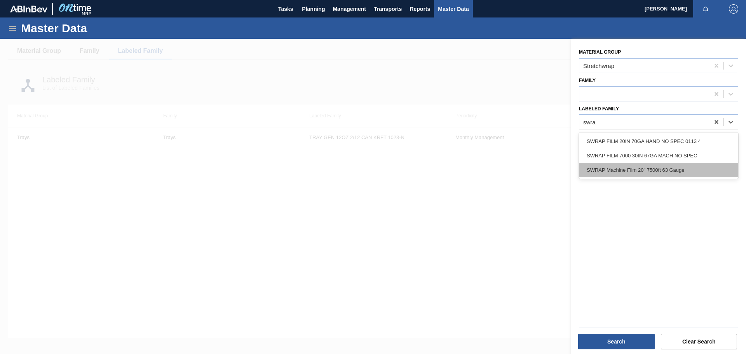
click at [615, 170] on div "SWRAP Machine Film 20" 7500ft 63 Gauge" at bounding box center [658, 170] width 159 height 14
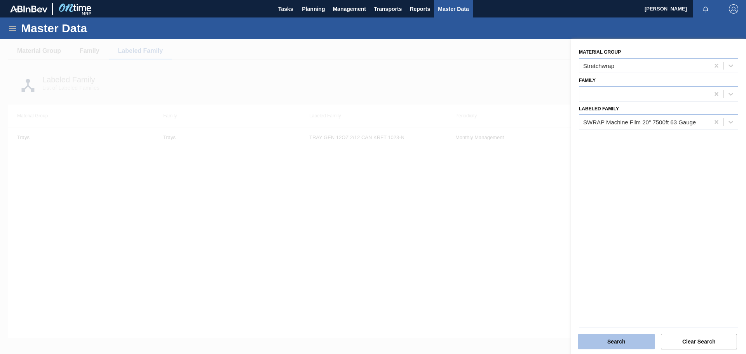
click at [604, 341] on button "Search" at bounding box center [616, 342] width 77 height 16
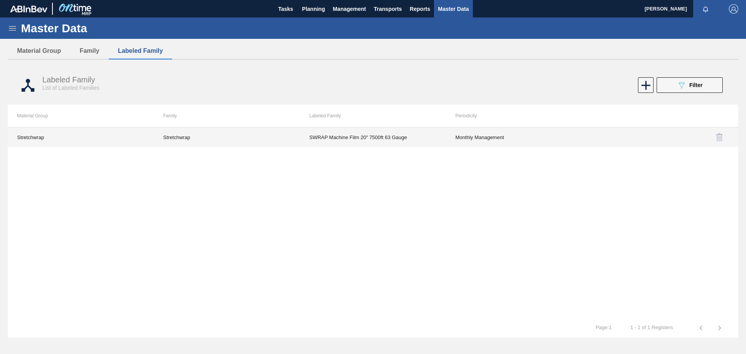
click at [316, 136] on td "SWRAP Machine Film 20" 7500ft 63 Gauge" at bounding box center [373, 136] width 146 height 19
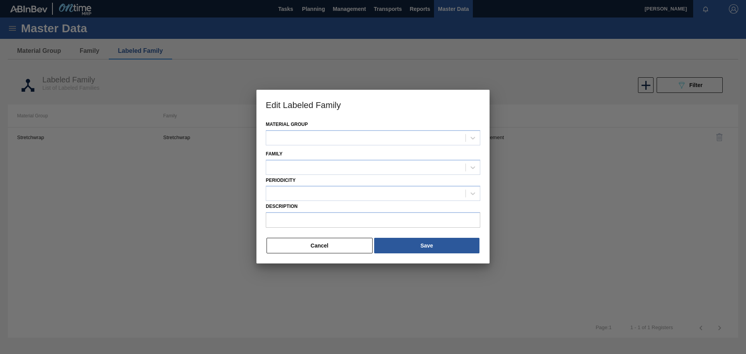
type input "SWRAP Machine Film 20" 7500ft 63 Gauge"
click at [324, 251] on button "Cancel" at bounding box center [320, 246] width 106 height 16
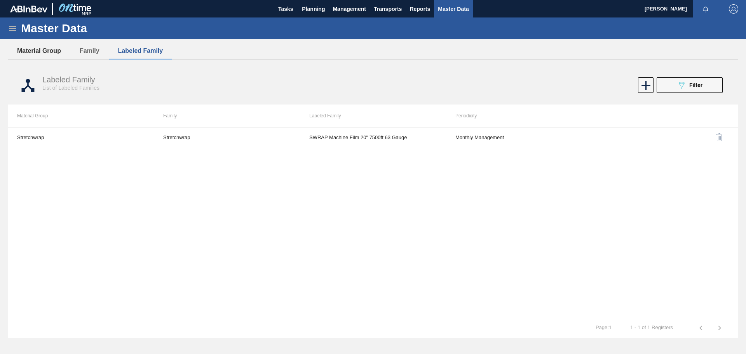
click at [60, 48] on button "Material Group" at bounding box center [39, 51] width 63 height 16
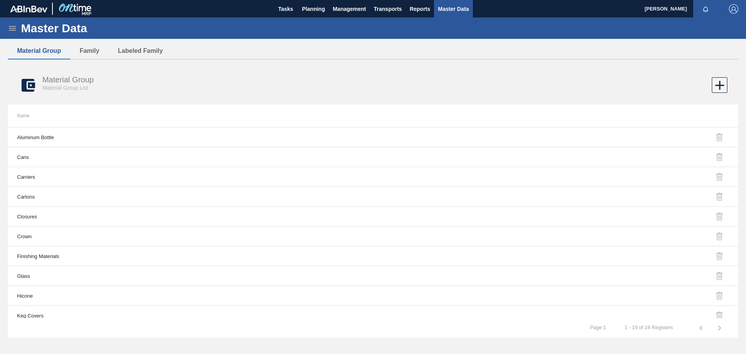
click at [13, 30] on icon at bounding box center [12, 28] width 9 height 9
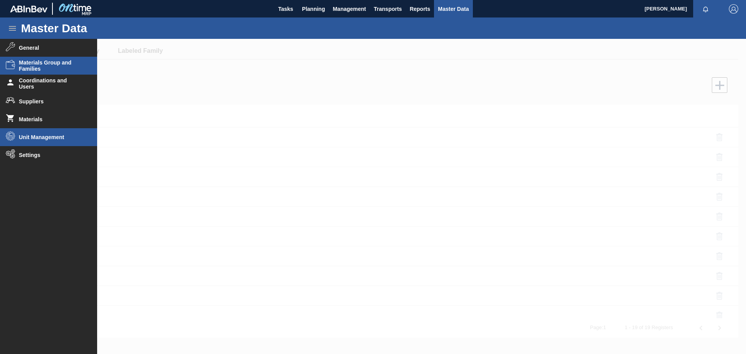
click at [44, 139] on span "Unit Management" at bounding box center [51, 137] width 64 height 6
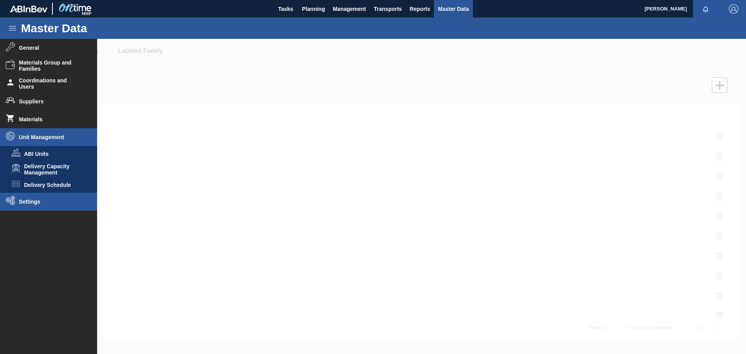
click at [43, 198] on li "Settings" at bounding box center [48, 202] width 97 height 18
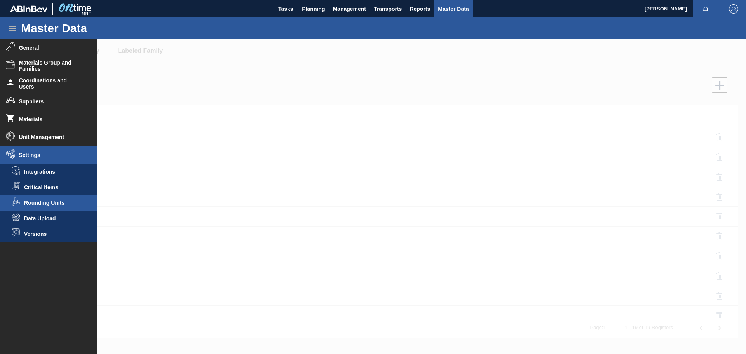
click at [56, 198] on li "Rounding Units" at bounding box center [48, 203] width 97 height 16
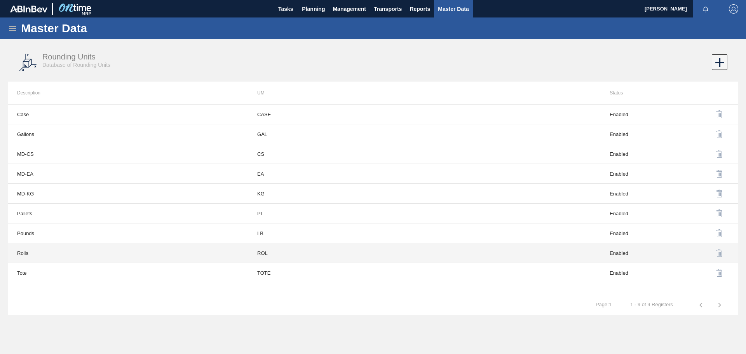
click at [61, 260] on td "Rolls" at bounding box center [132, 253] width 249 height 20
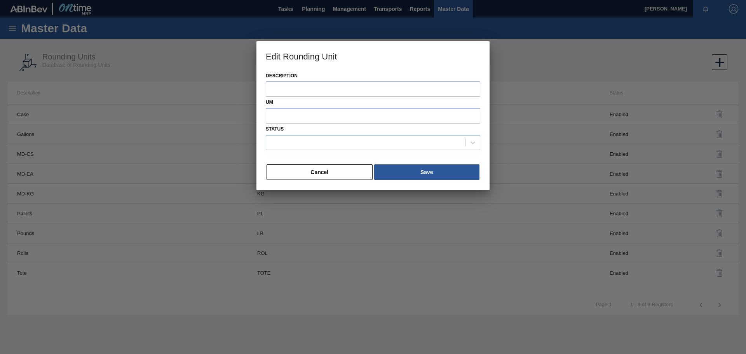
type input "Rolls"
type input "ROL"
click at [315, 175] on button "Cancel" at bounding box center [320, 172] width 106 height 16
